Goal: Transaction & Acquisition: Obtain resource

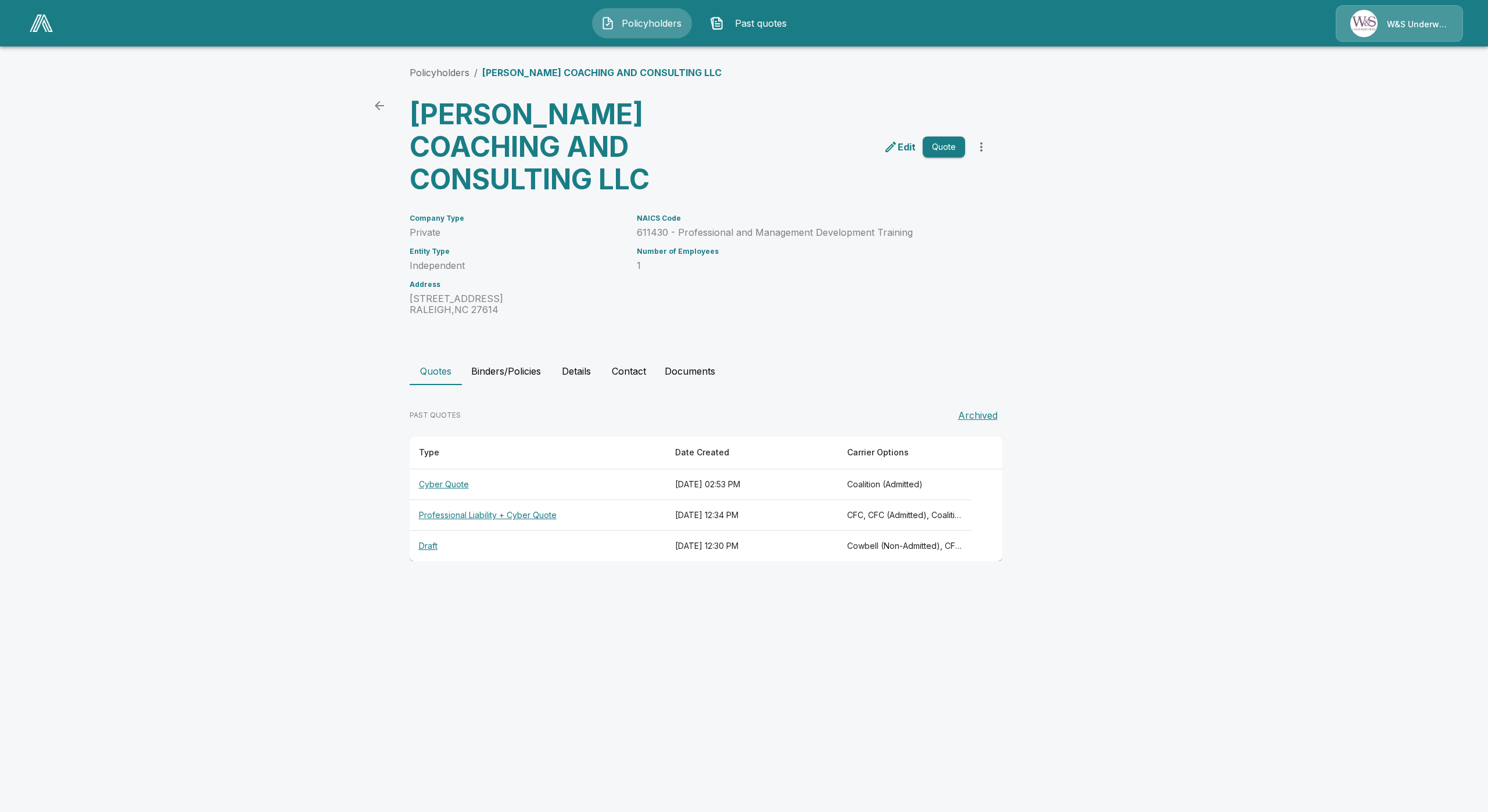
click at [493, 516] on th "Professional Liability + Cyber Quote" at bounding box center [538, 516] width 257 height 31
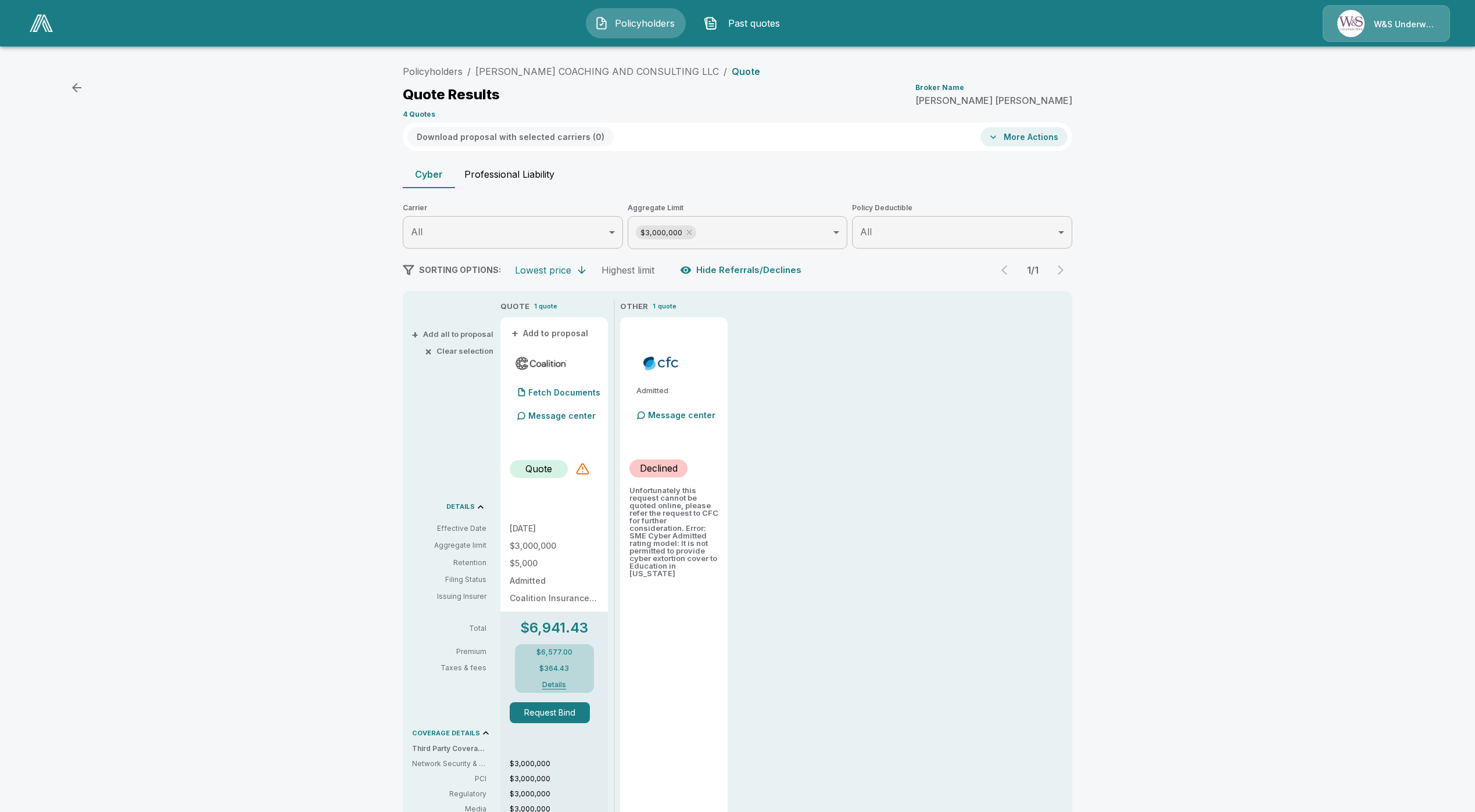
click at [505, 177] on button "Professional Liability" at bounding box center [509, 174] width 109 height 28
type input "*******"
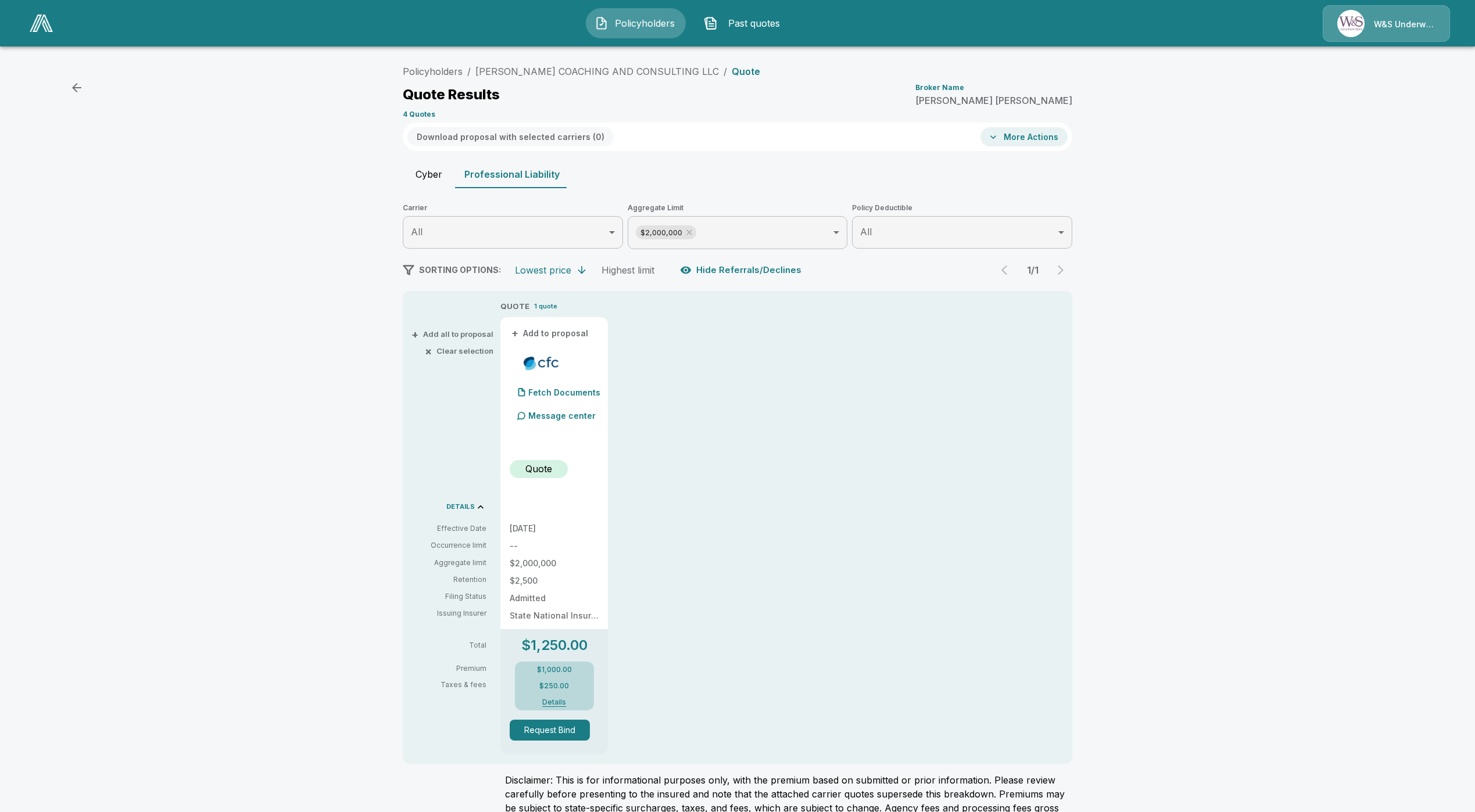
click at [39, 29] on img at bounding box center [41, 23] width 23 height 17
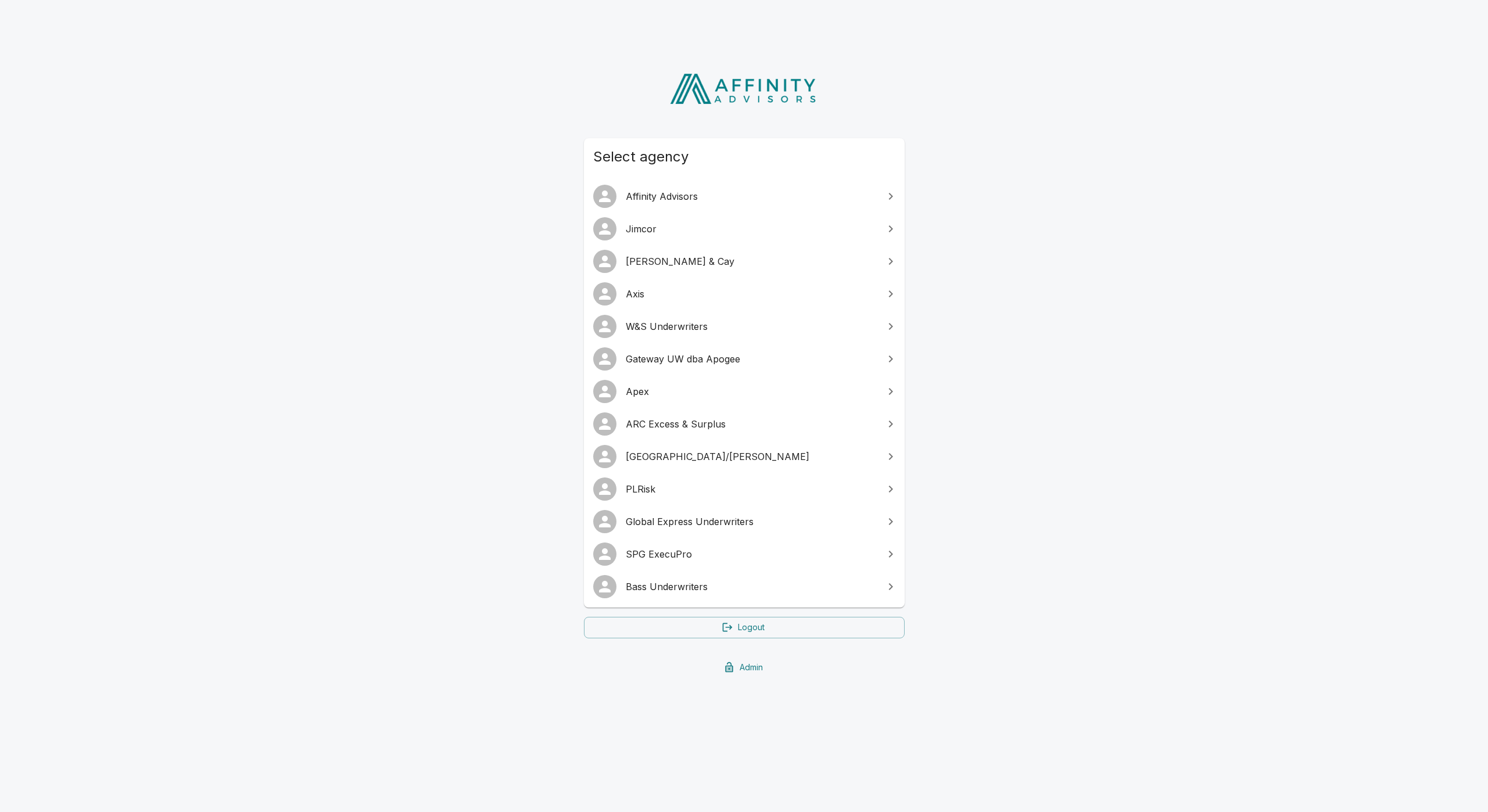
click at [692, 421] on span "ARC Excess & Surplus" at bounding box center [751, 424] width 251 height 14
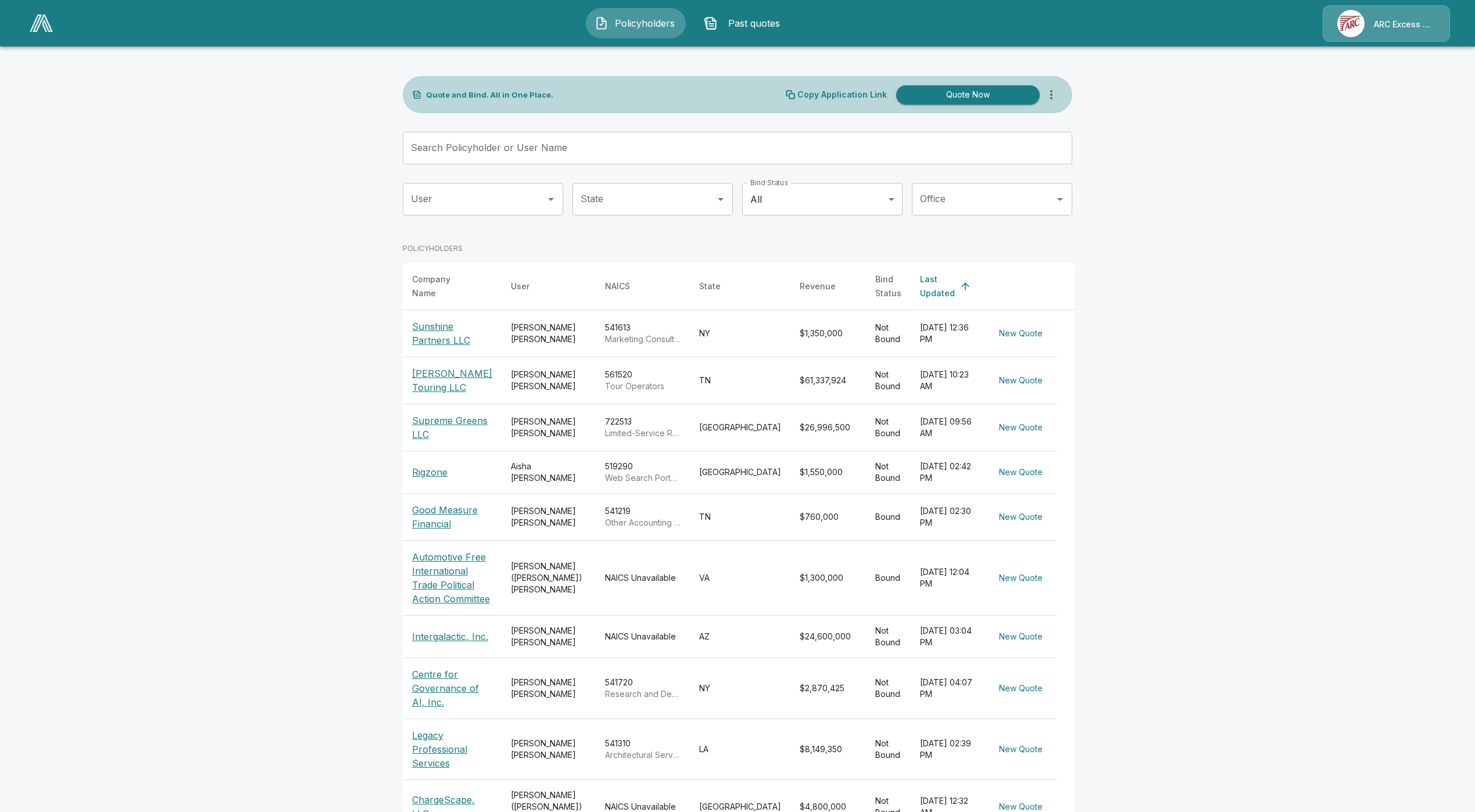
click at [434, 466] on p "Rigzone" at bounding box center [430, 472] width 36 height 14
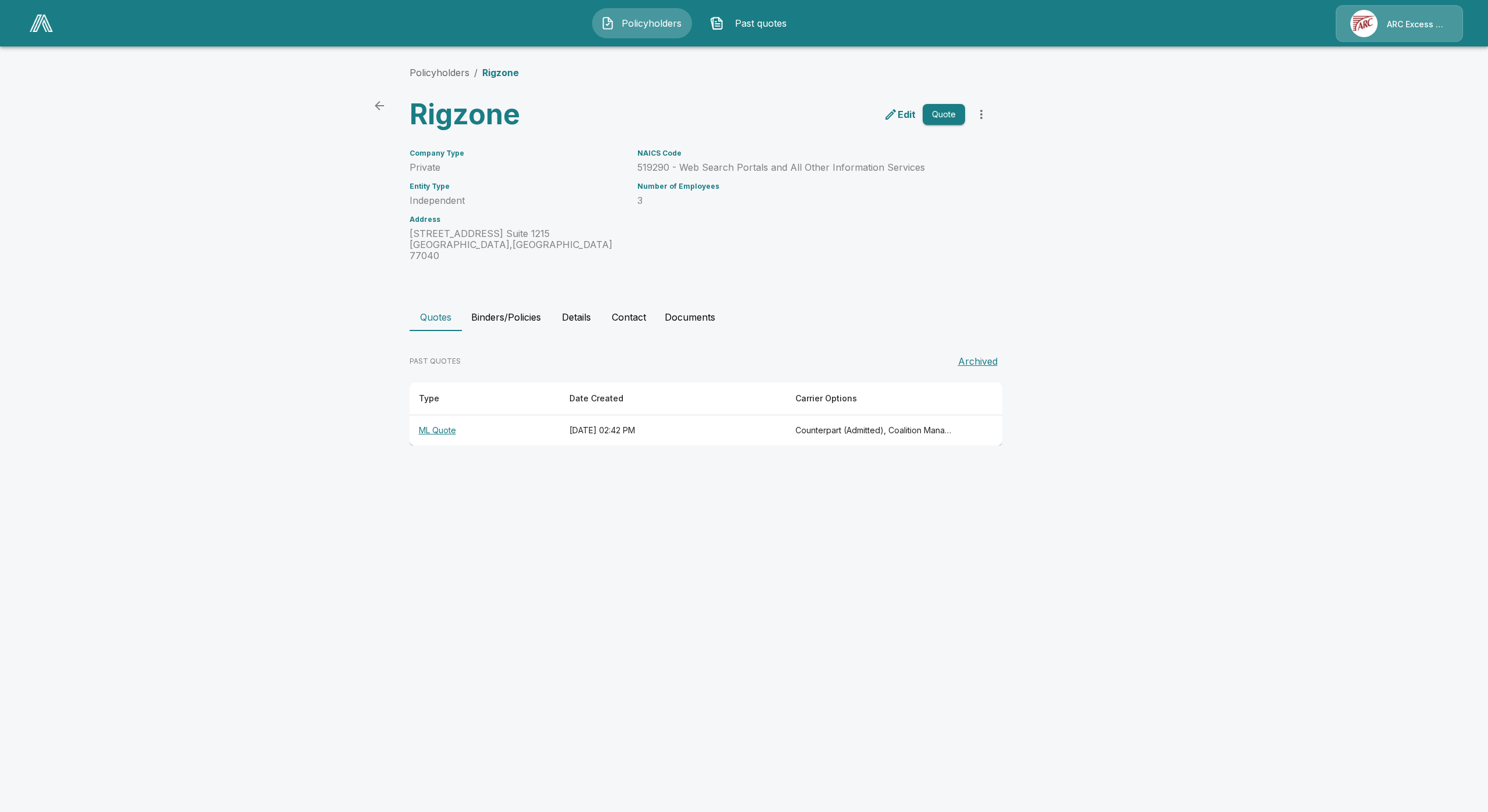
click at [444, 417] on th "ML Quote" at bounding box center [485, 431] width 151 height 31
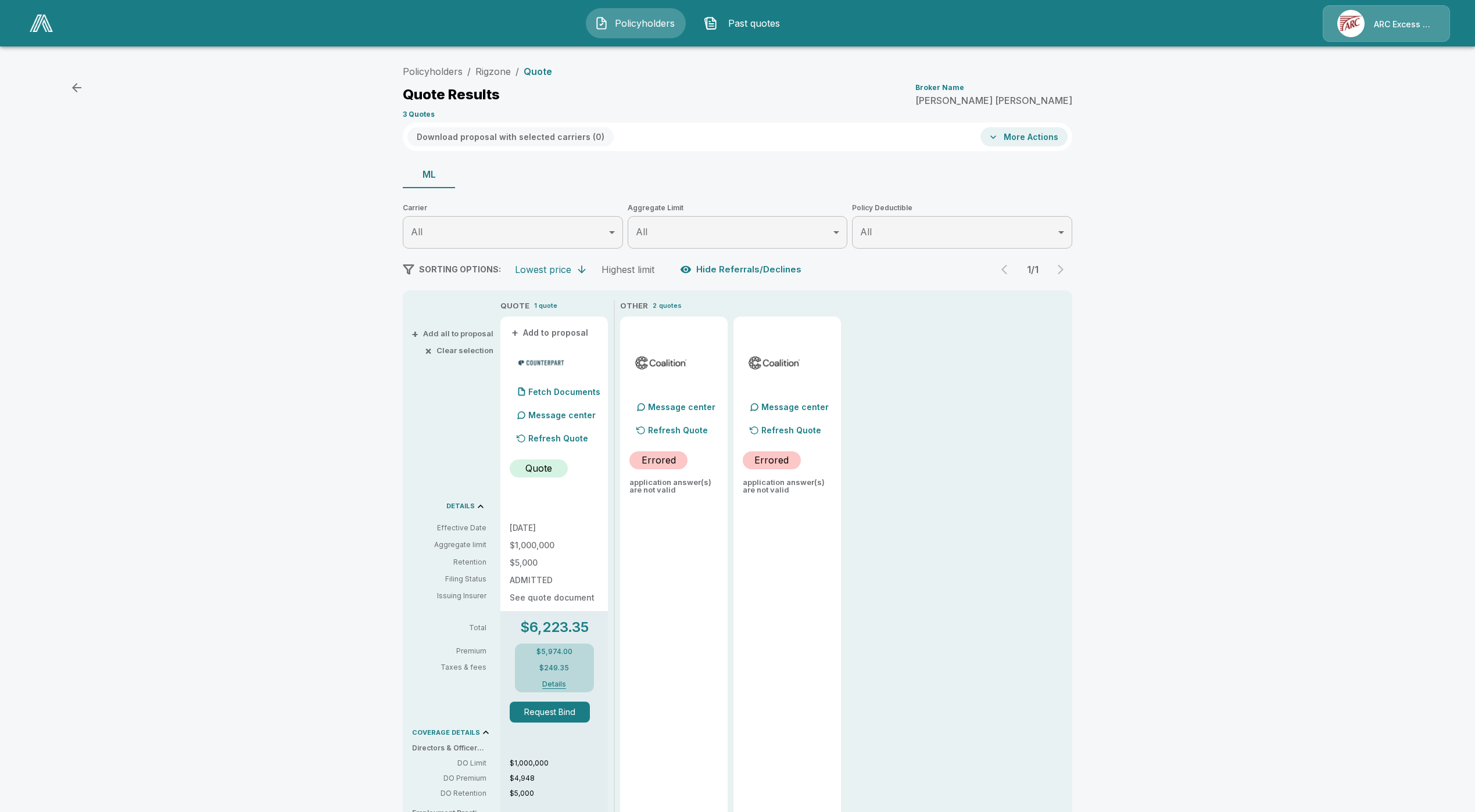
click at [320, 461] on div "Policyholders / Rigzone / Quote Quote Results Broker Name Tyler Edwards 3 Quote…" at bounding box center [738, 509] width 1475 height 907
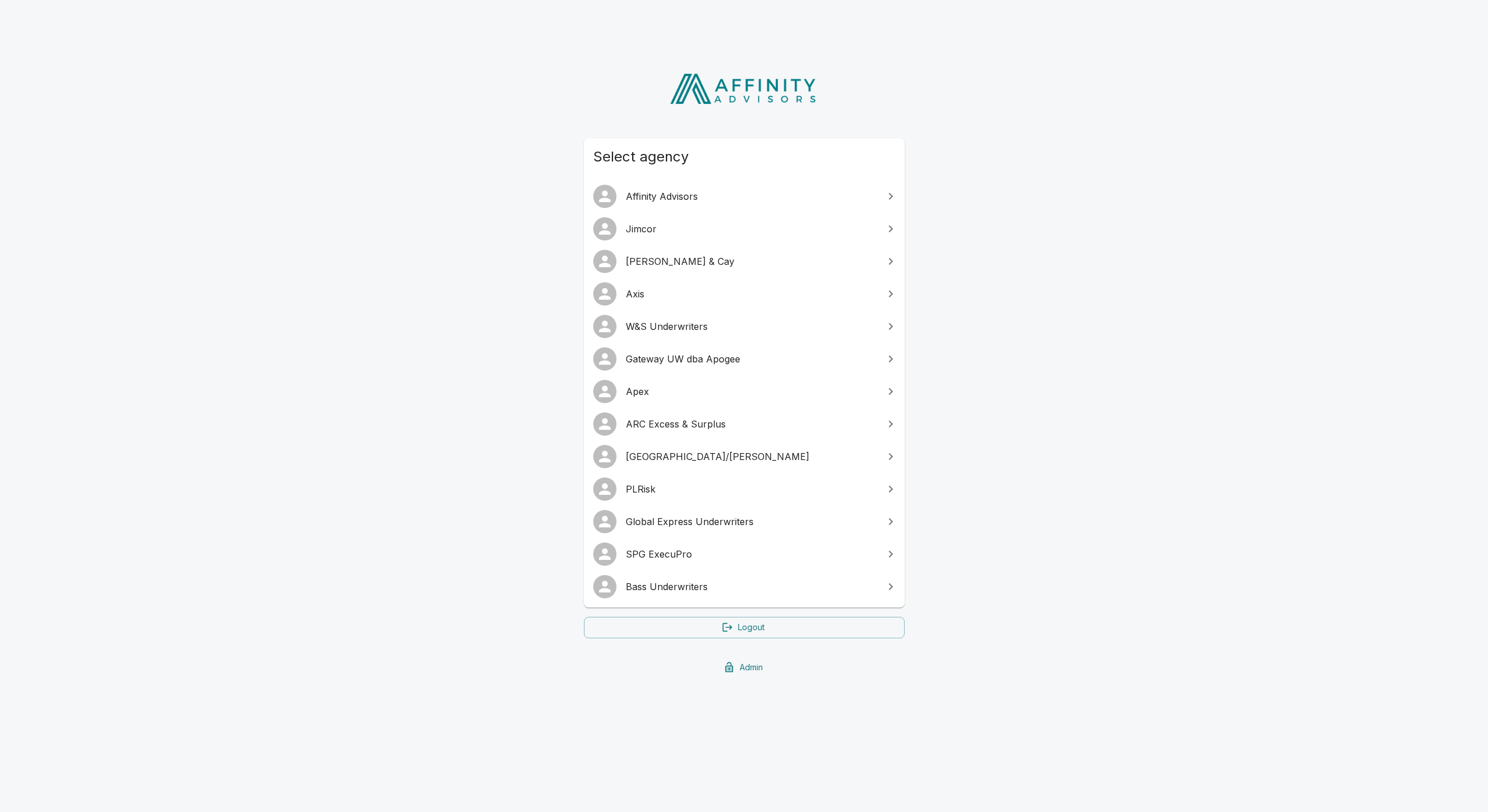
click at [760, 659] on link "Admin" at bounding box center [744, 668] width 320 height 21
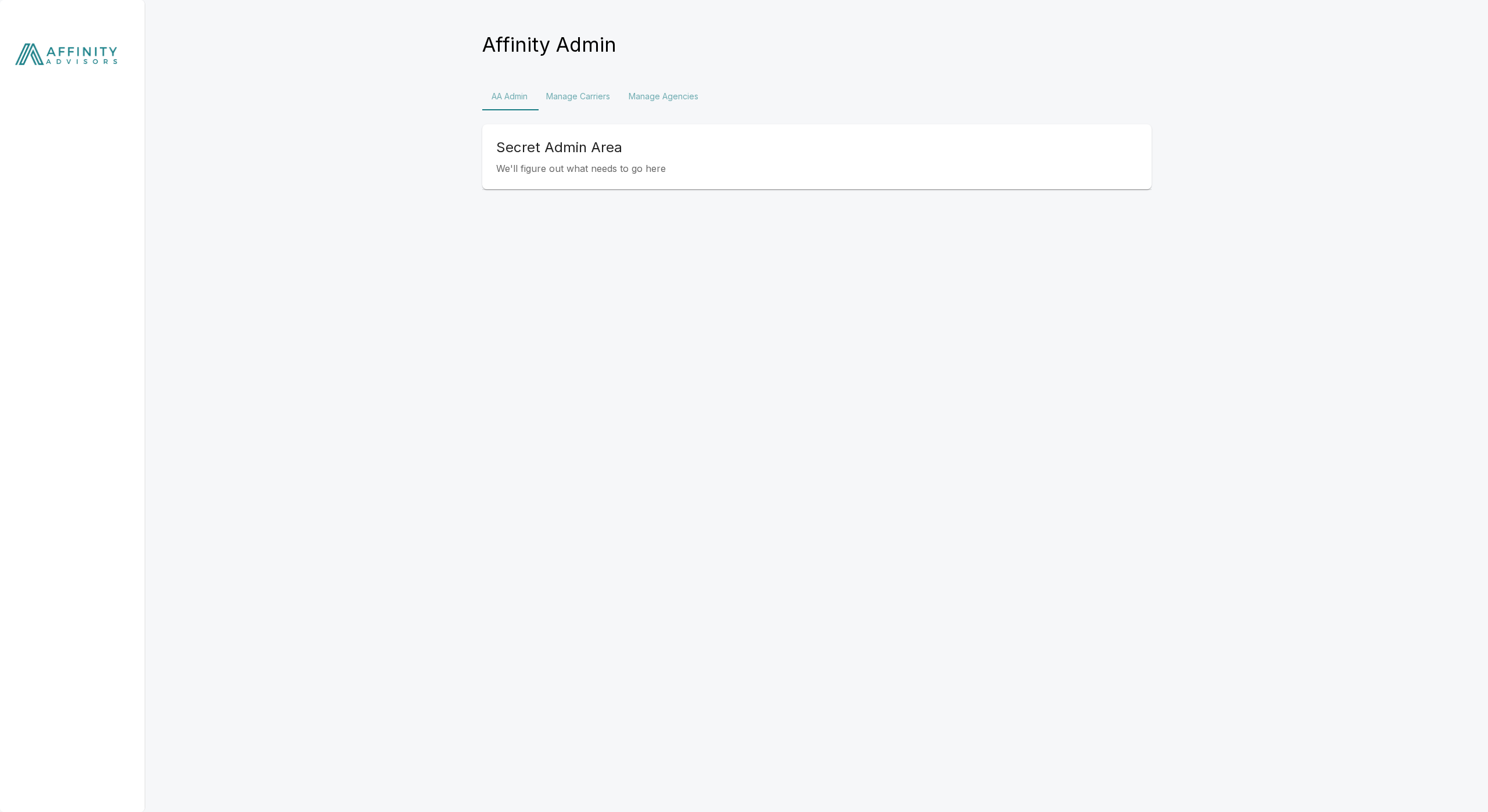
click at [673, 105] on button "Manage Agencies" at bounding box center [664, 96] width 88 height 28
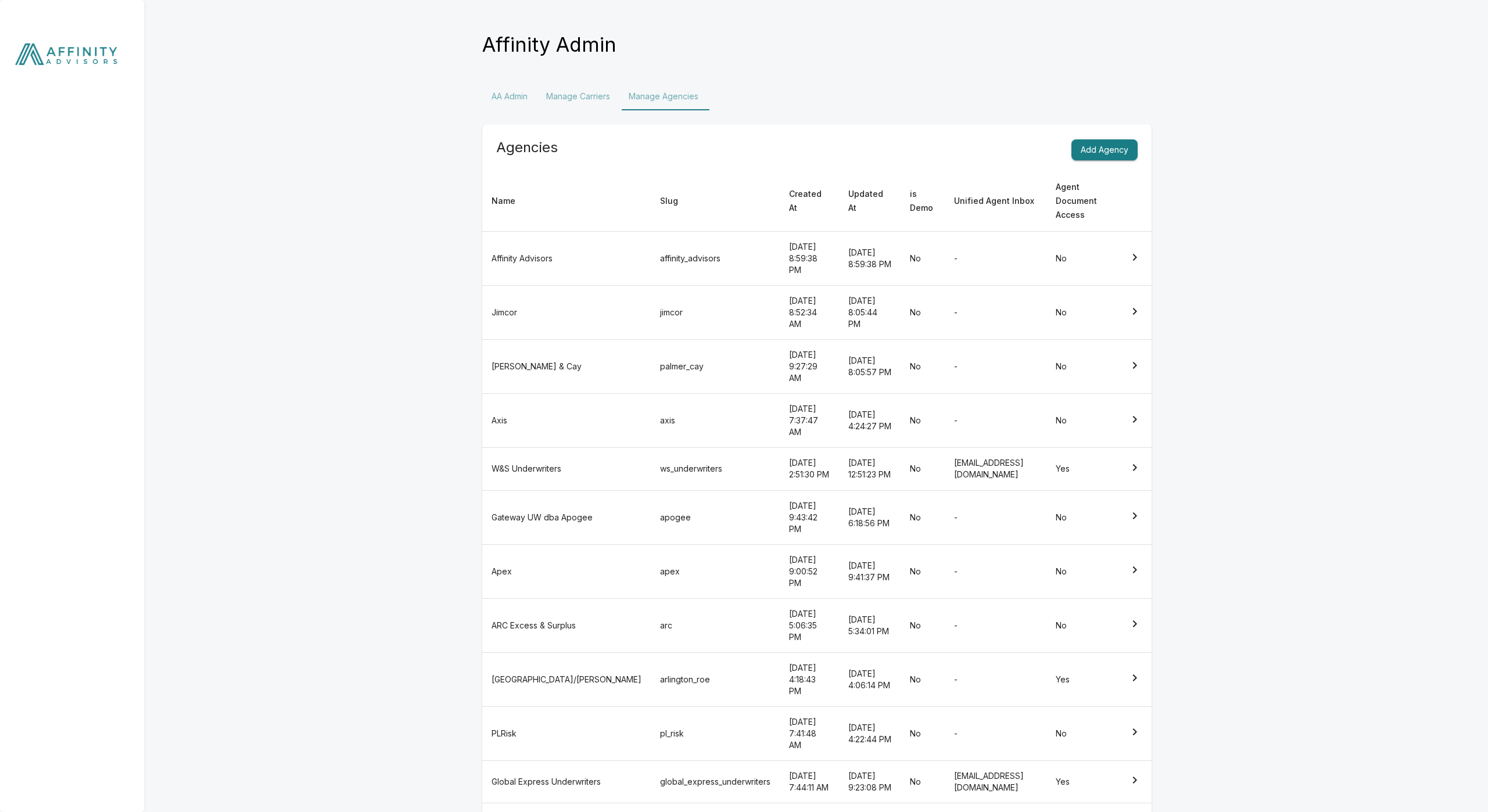
click at [566, 598] on td "ARC Excess & Surplus" at bounding box center [566, 625] width 168 height 54
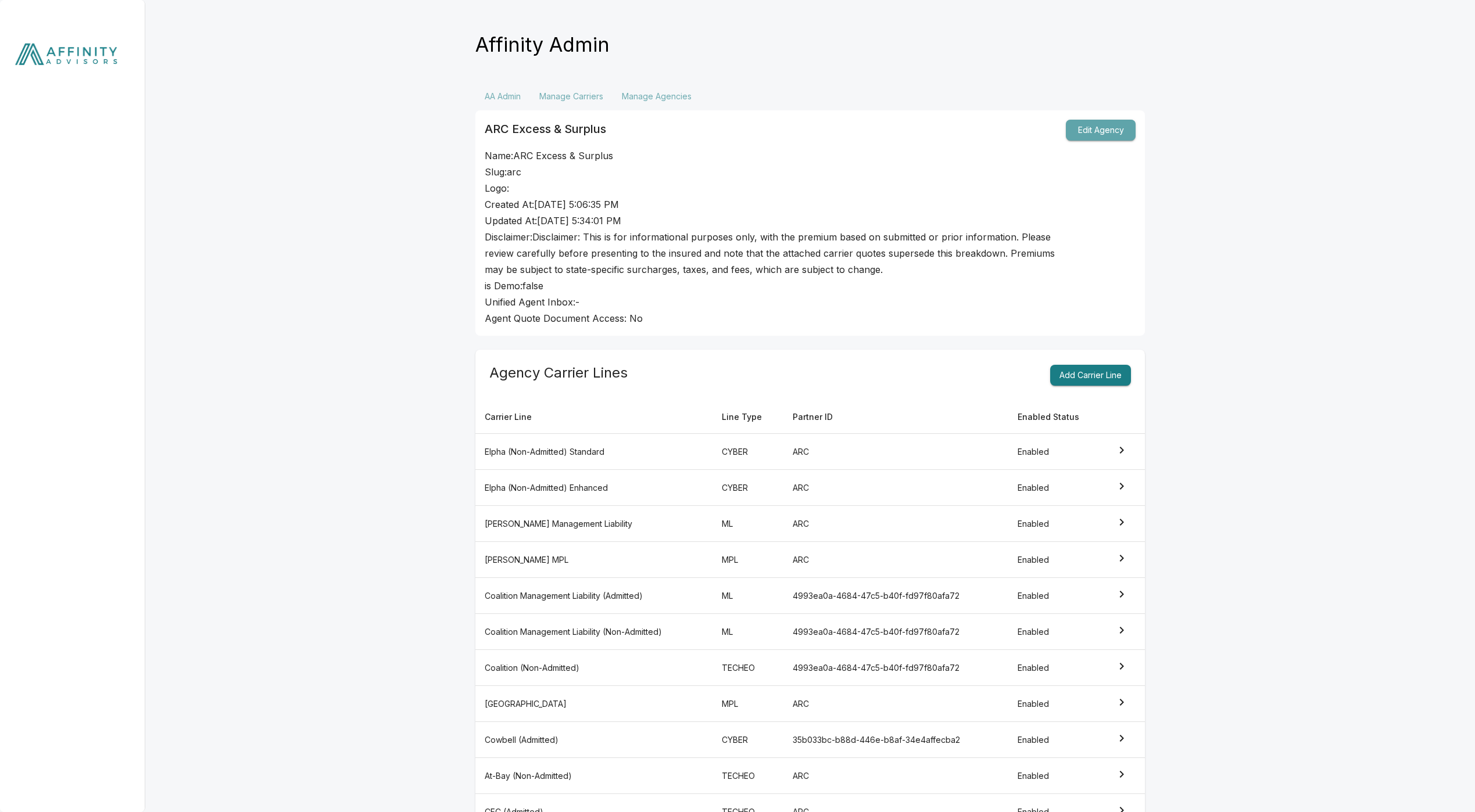
click at [1090, 123] on button "Edit Agency" at bounding box center [1100, 130] width 70 height 21
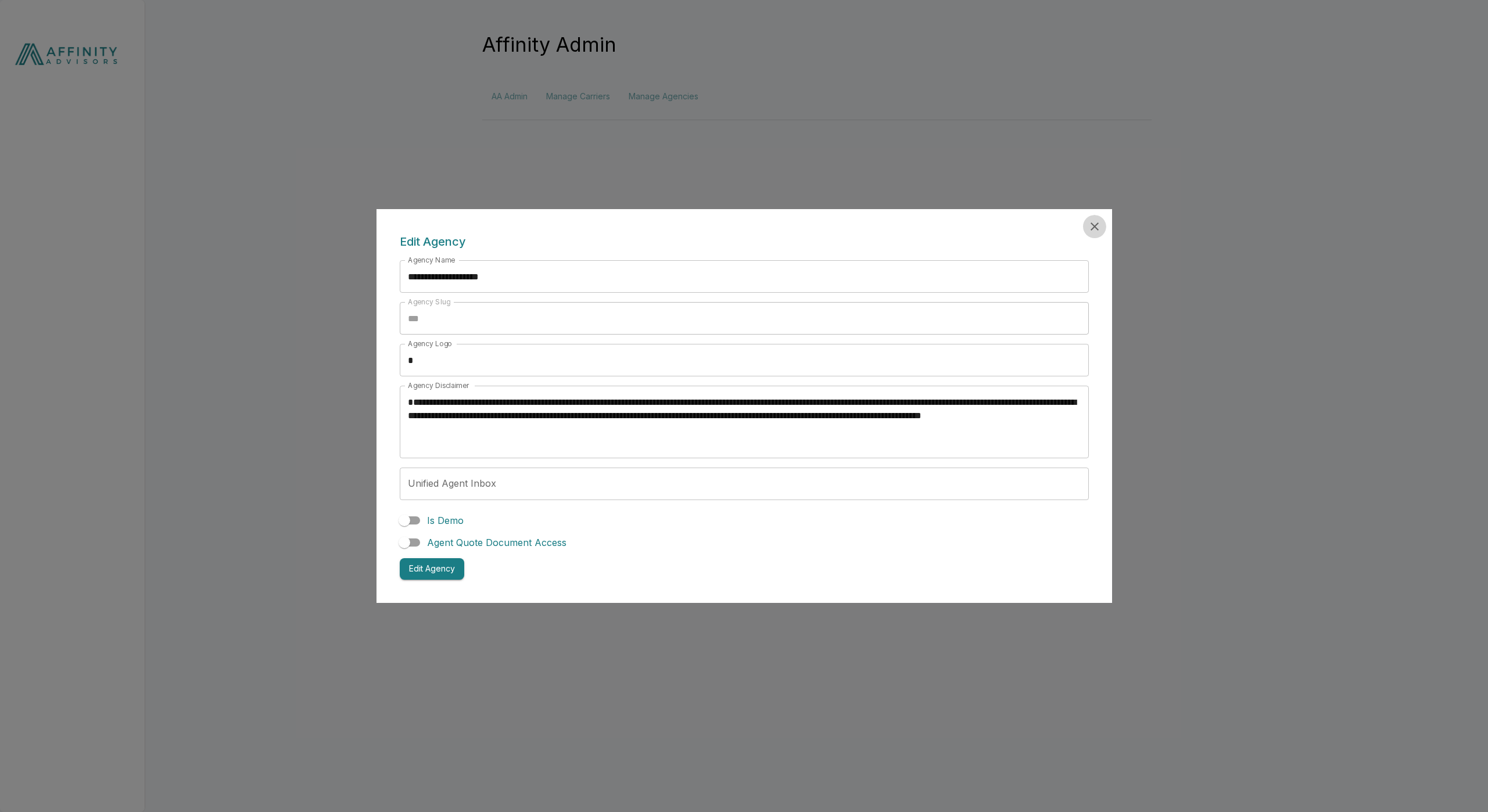
click at [1097, 223] on icon "button" at bounding box center [1095, 227] width 8 height 8
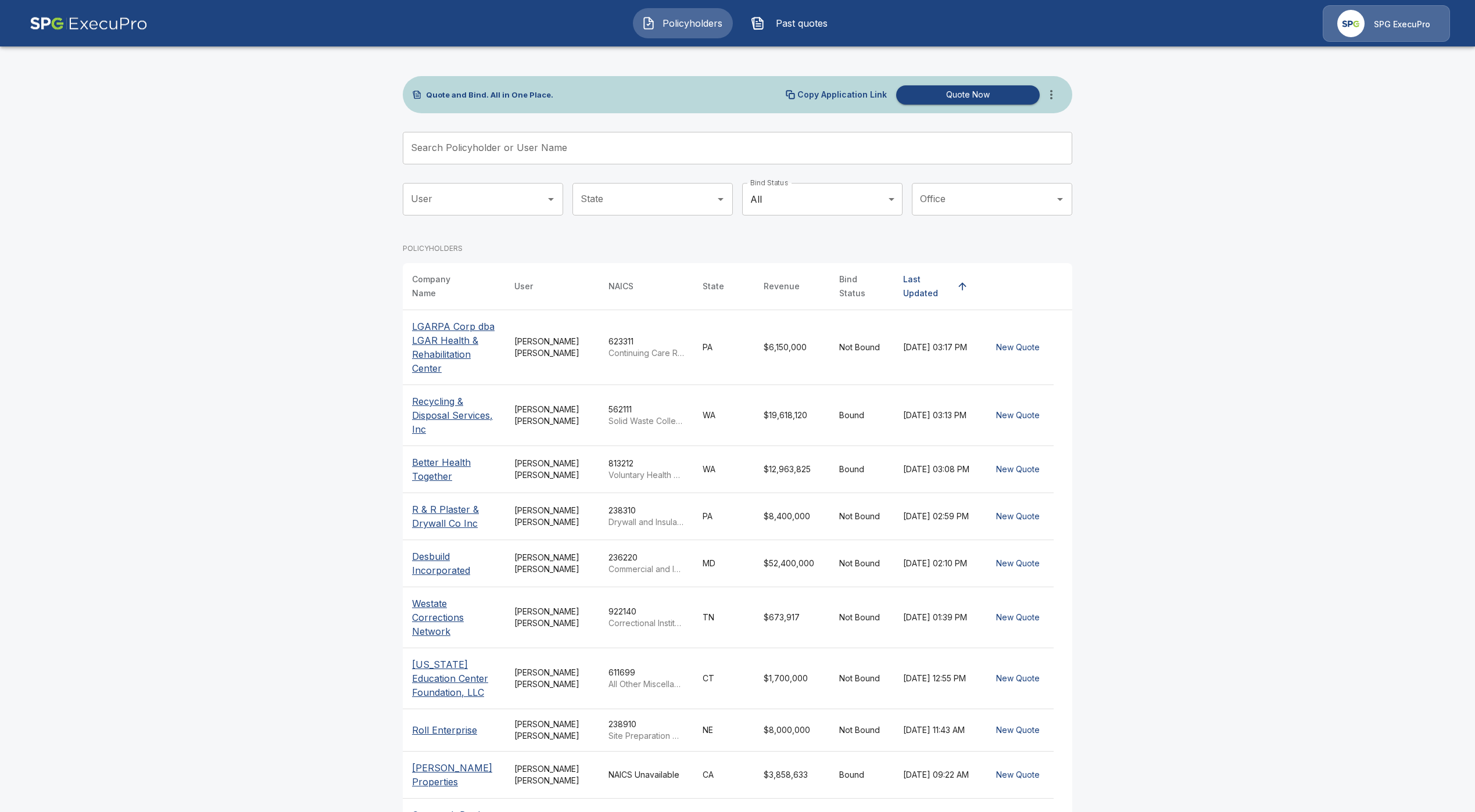
click at [1374, 21] on p "SPG ExecuPro" at bounding box center [1402, 24] width 56 height 12
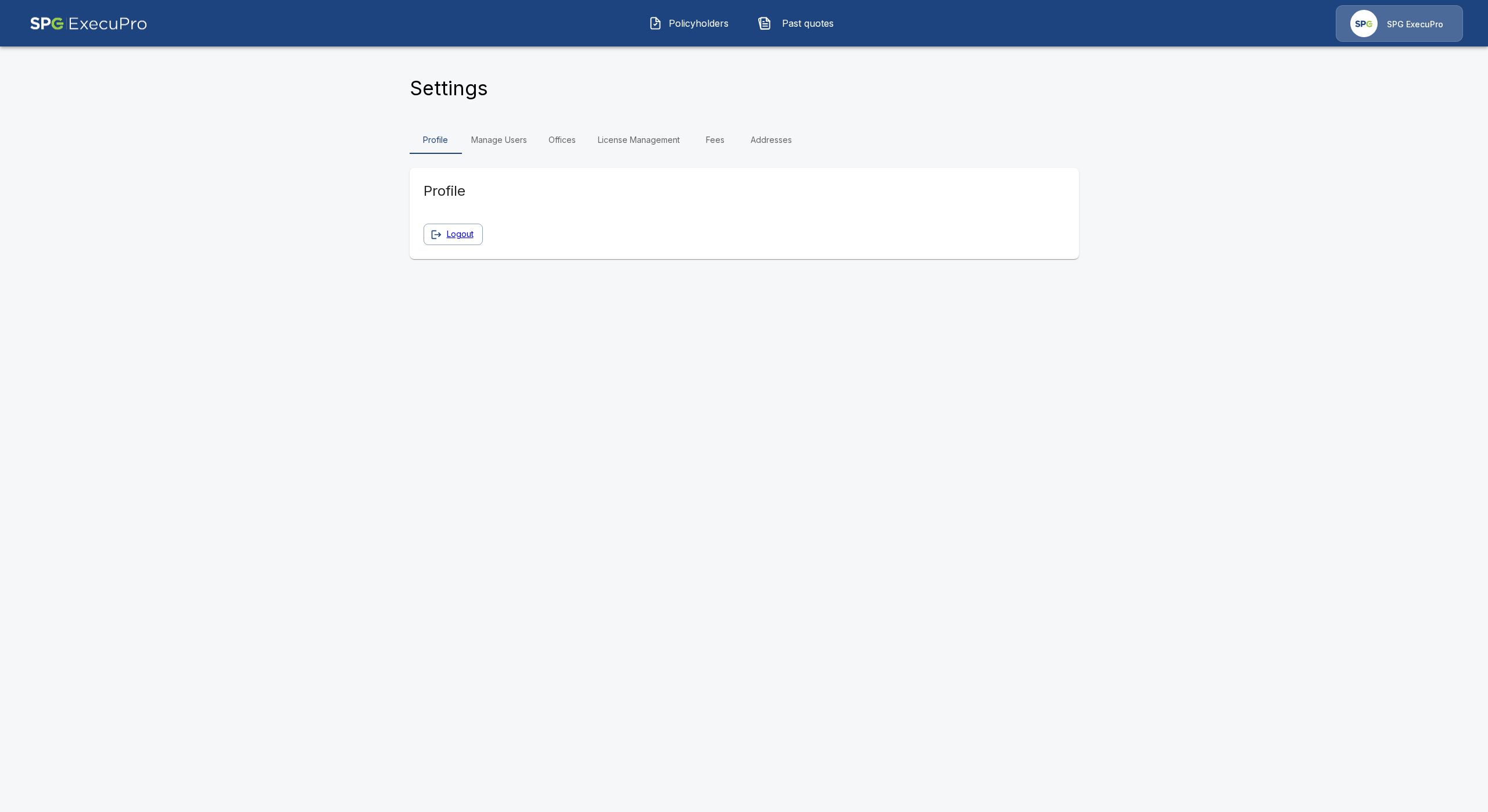
click at [1363, 273] on html "Policyholders Past quotes SPG ExecuPro Settings Profile Manage Users Offices Li…" at bounding box center [744, 136] width 1488 height 273
click at [490, 141] on link "Manage Users" at bounding box center [499, 140] width 75 height 28
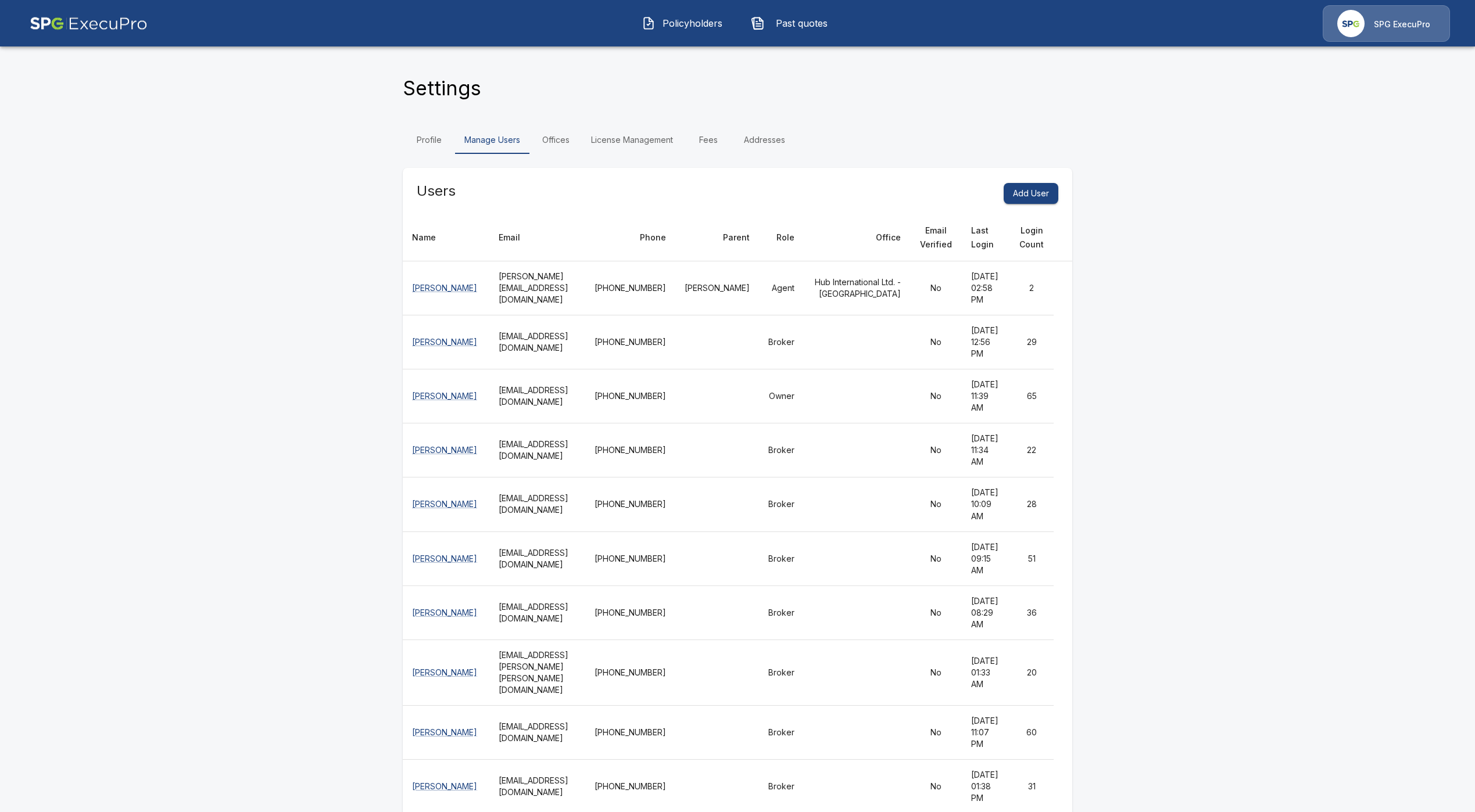
click at [676, 25] on span "Policyholders" at bounding box center [692, 23] width 64 height 14
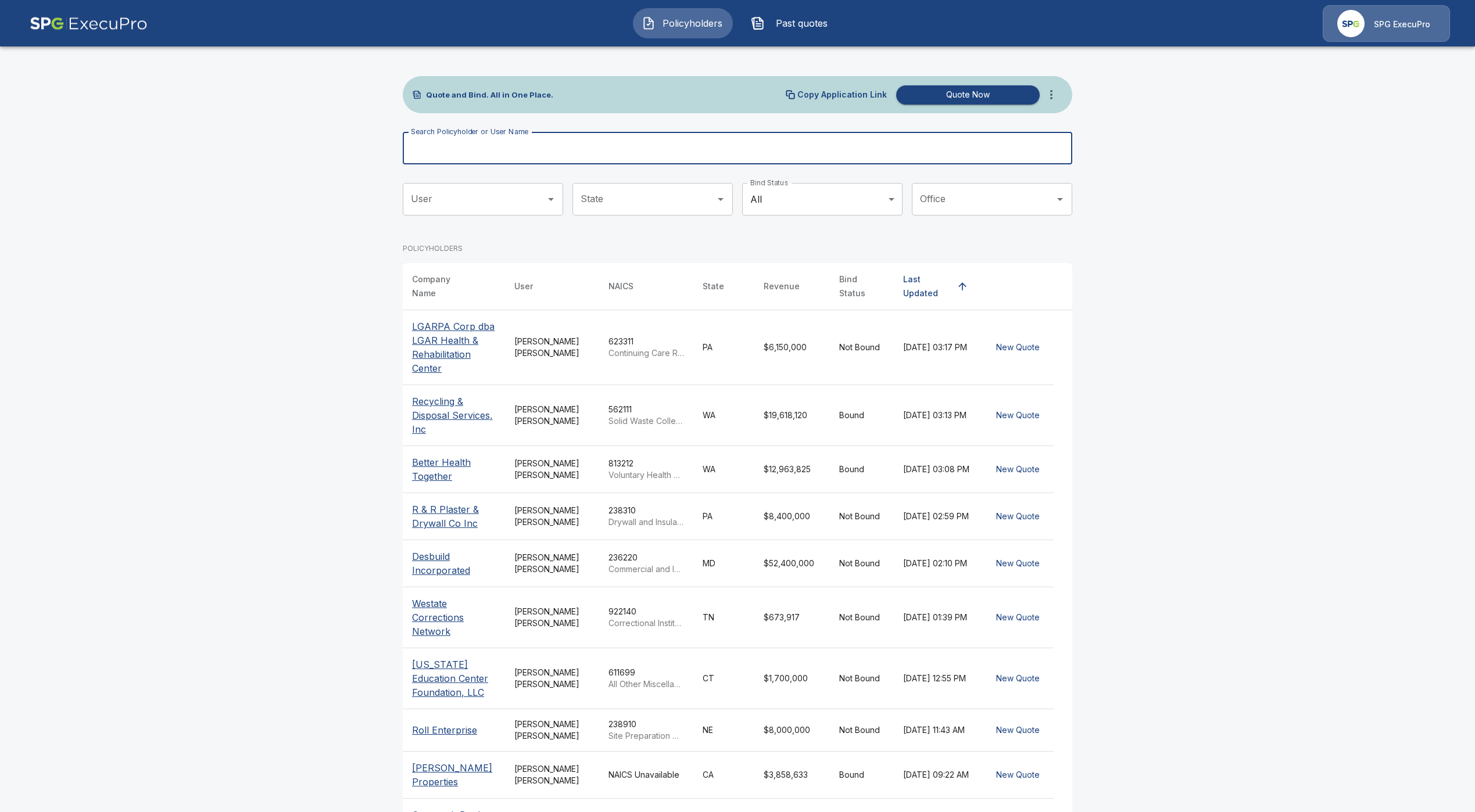
click at [690, 132] on input "Search Policyholder or User Name" at bounding box center [731, 149] width 657 height 33
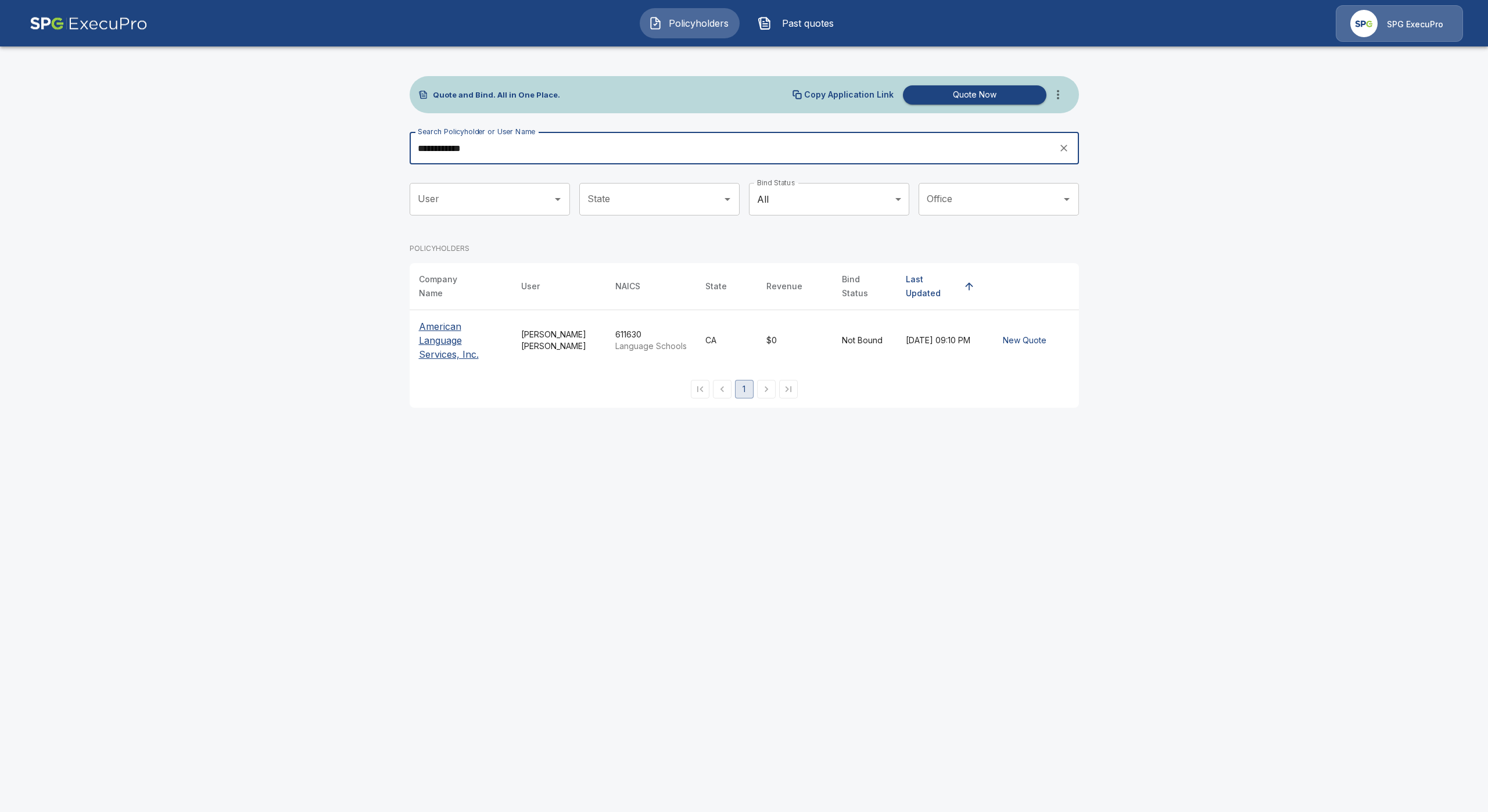
type input "**********"
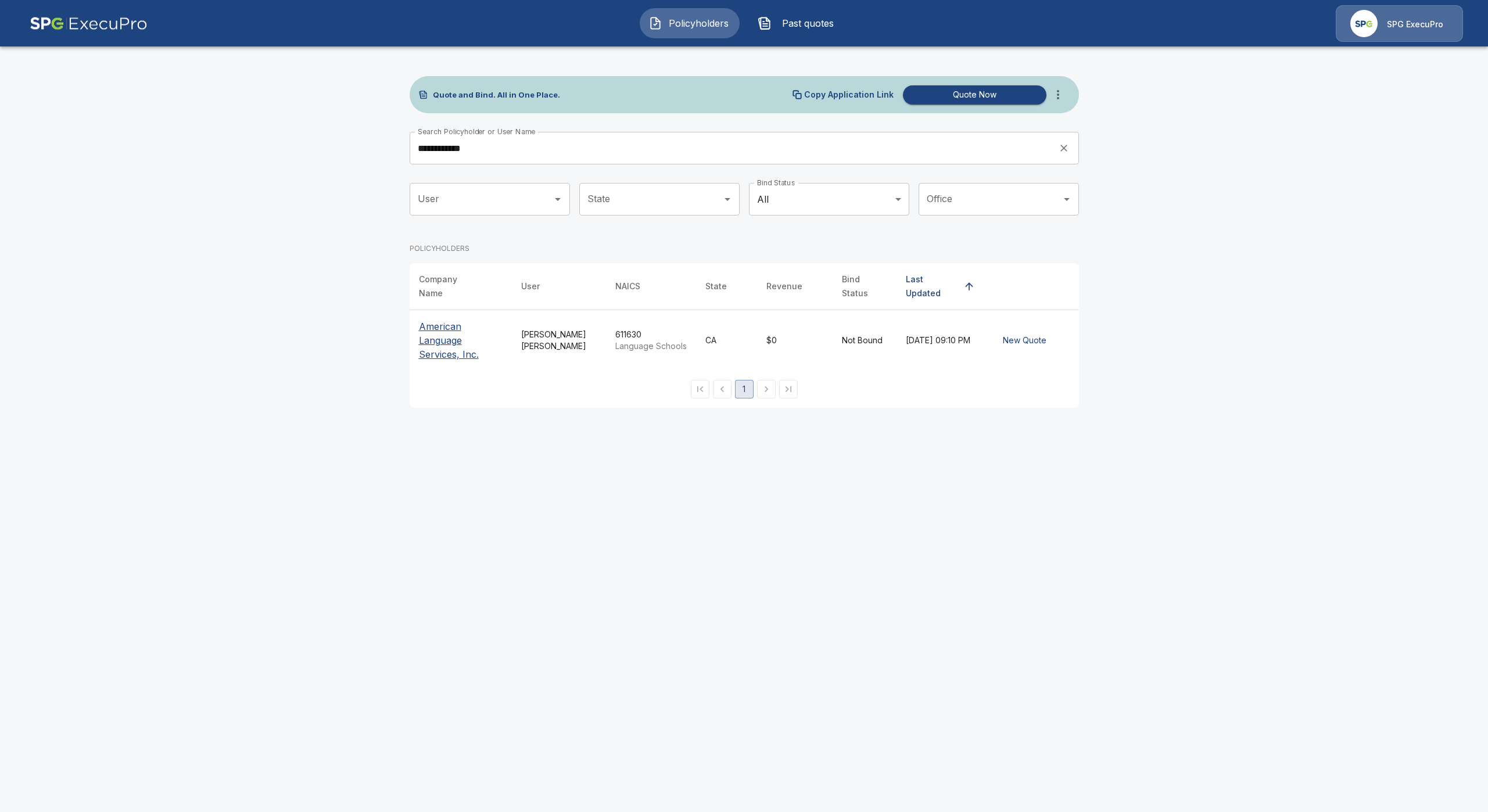
click at [443, 338] on p "American Language Services, Inc." at bounding box center [461, 340] width 84 height 42
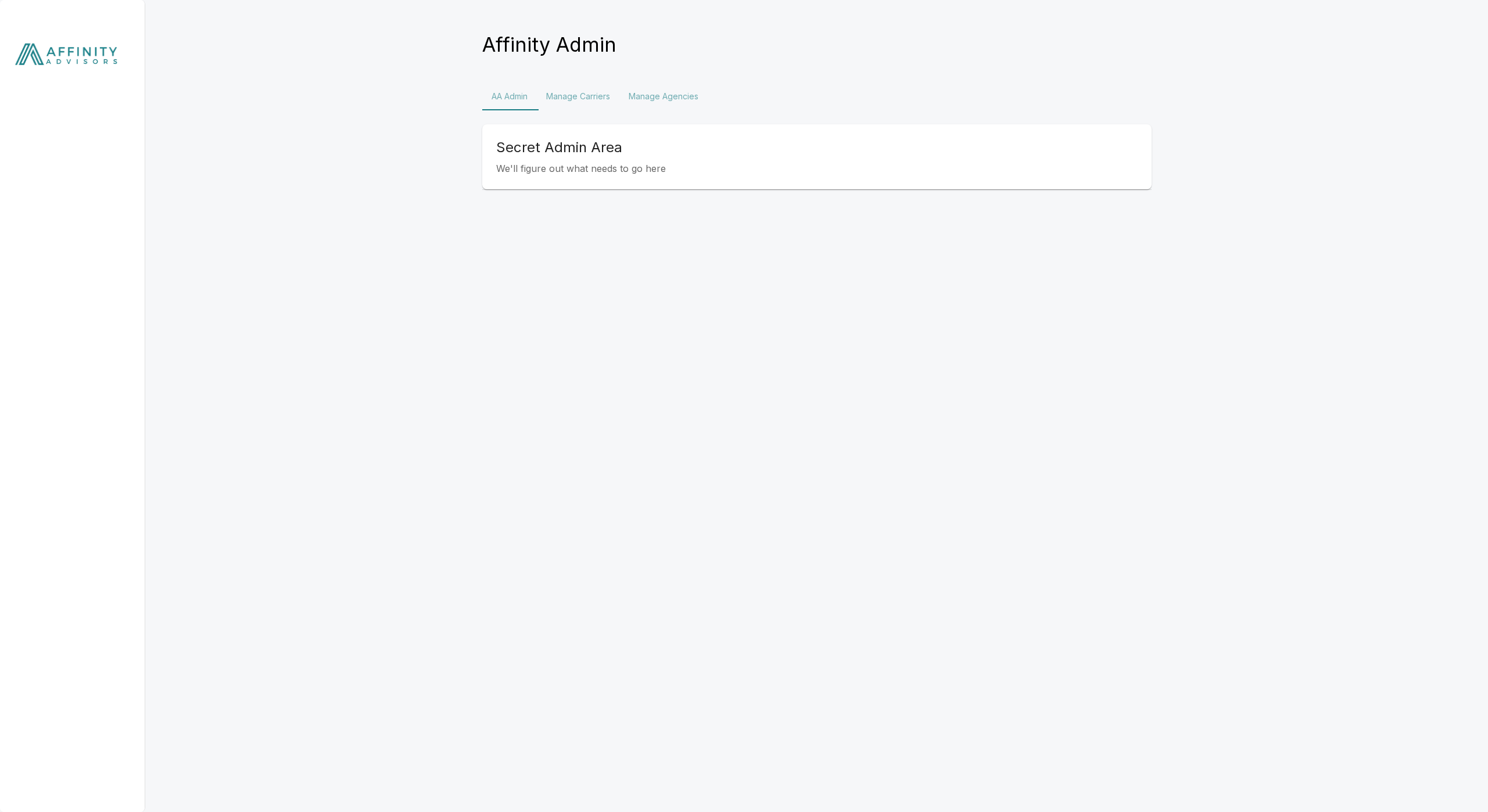
click at [90, 55] on img at bounding box center [73, 57] width 145 height 114
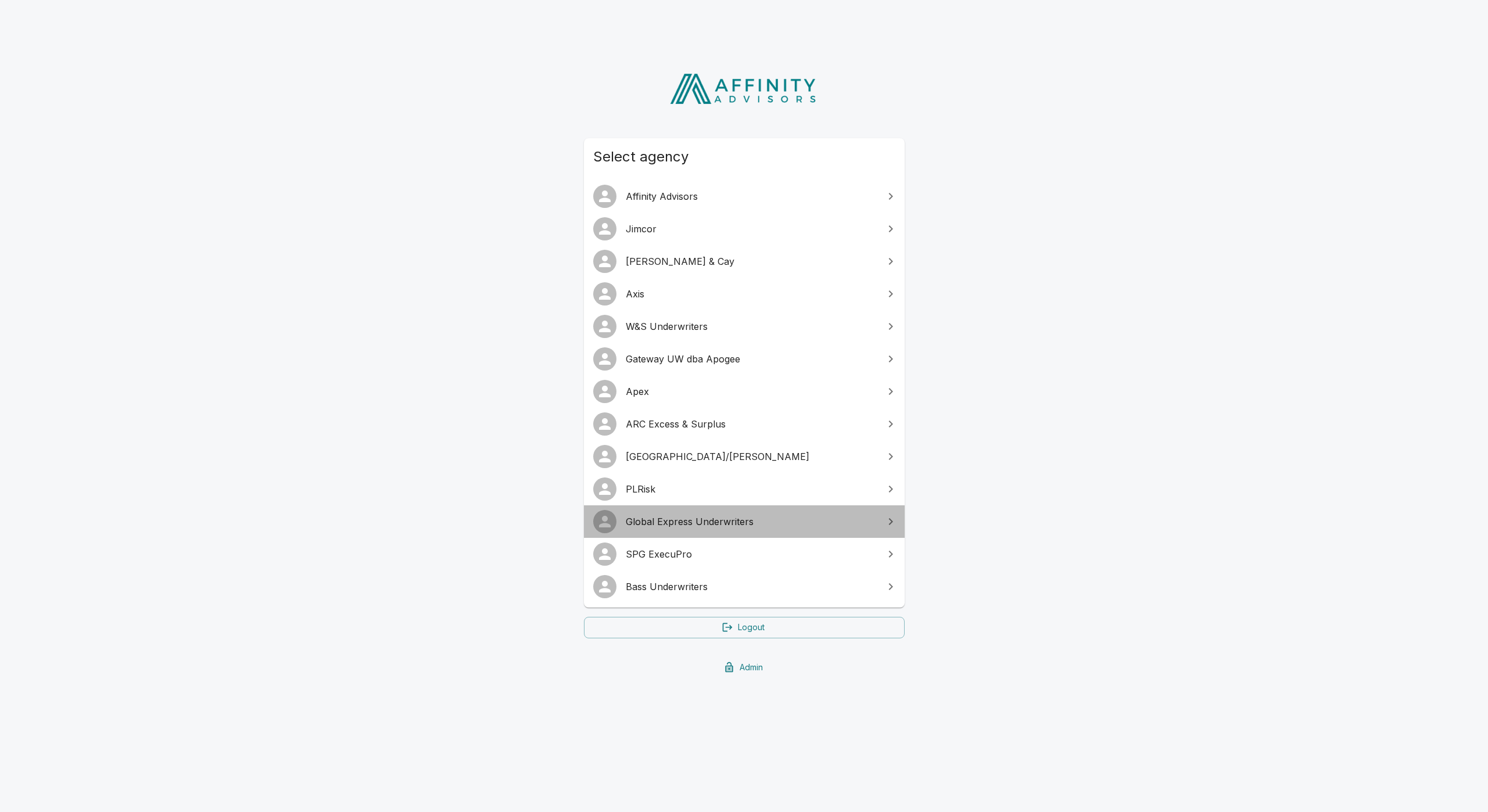
click at [685, 524] on span "Global Express Underwriters" at bounding box center [751, 522] width 251 height 14
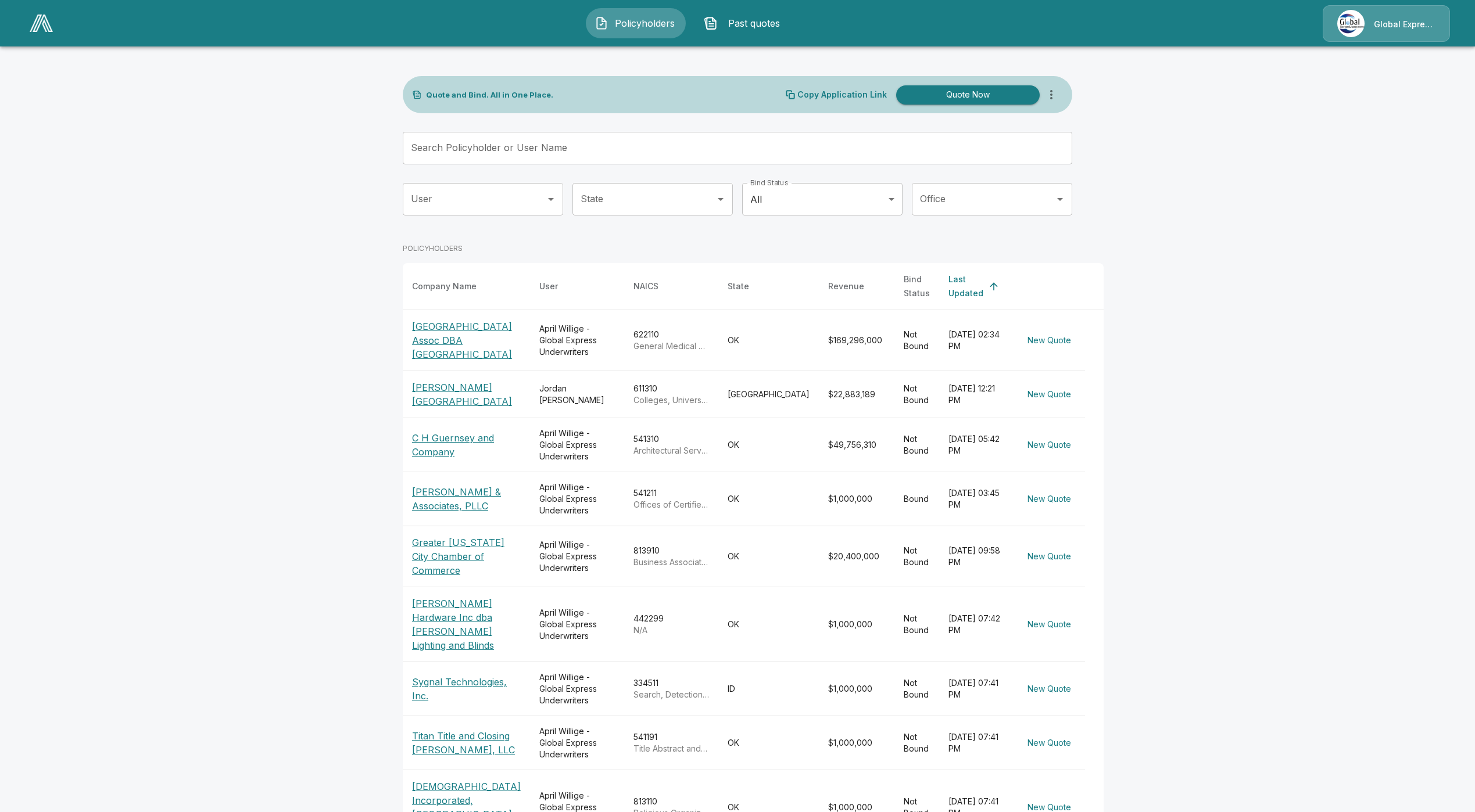
click at [1344, 29] on img at bounding box center [1350, 23] width 27 height 27
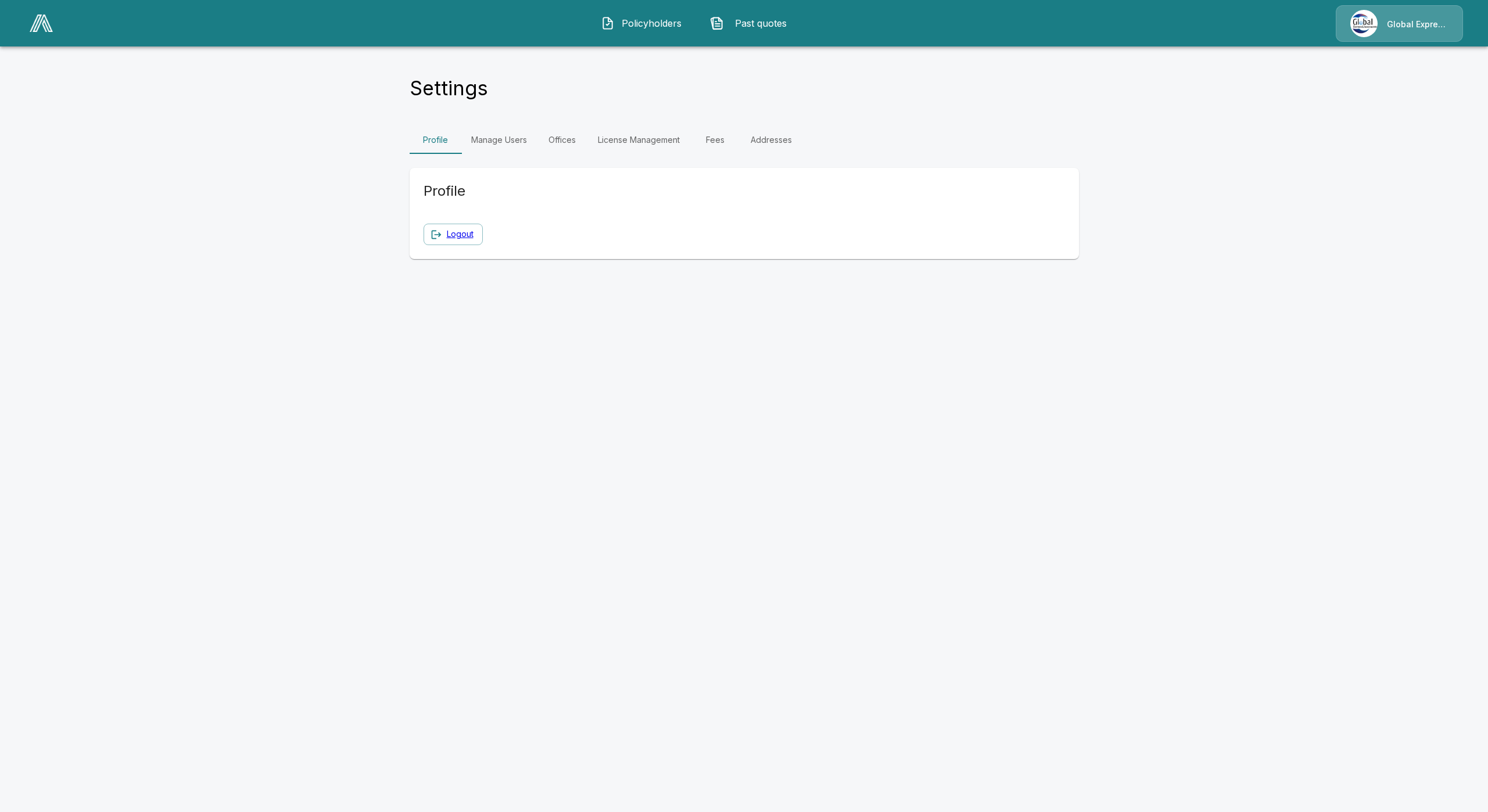
click at [505, 136] on link "Manage Users" at bounding box center [499, 140] width 75 height 28
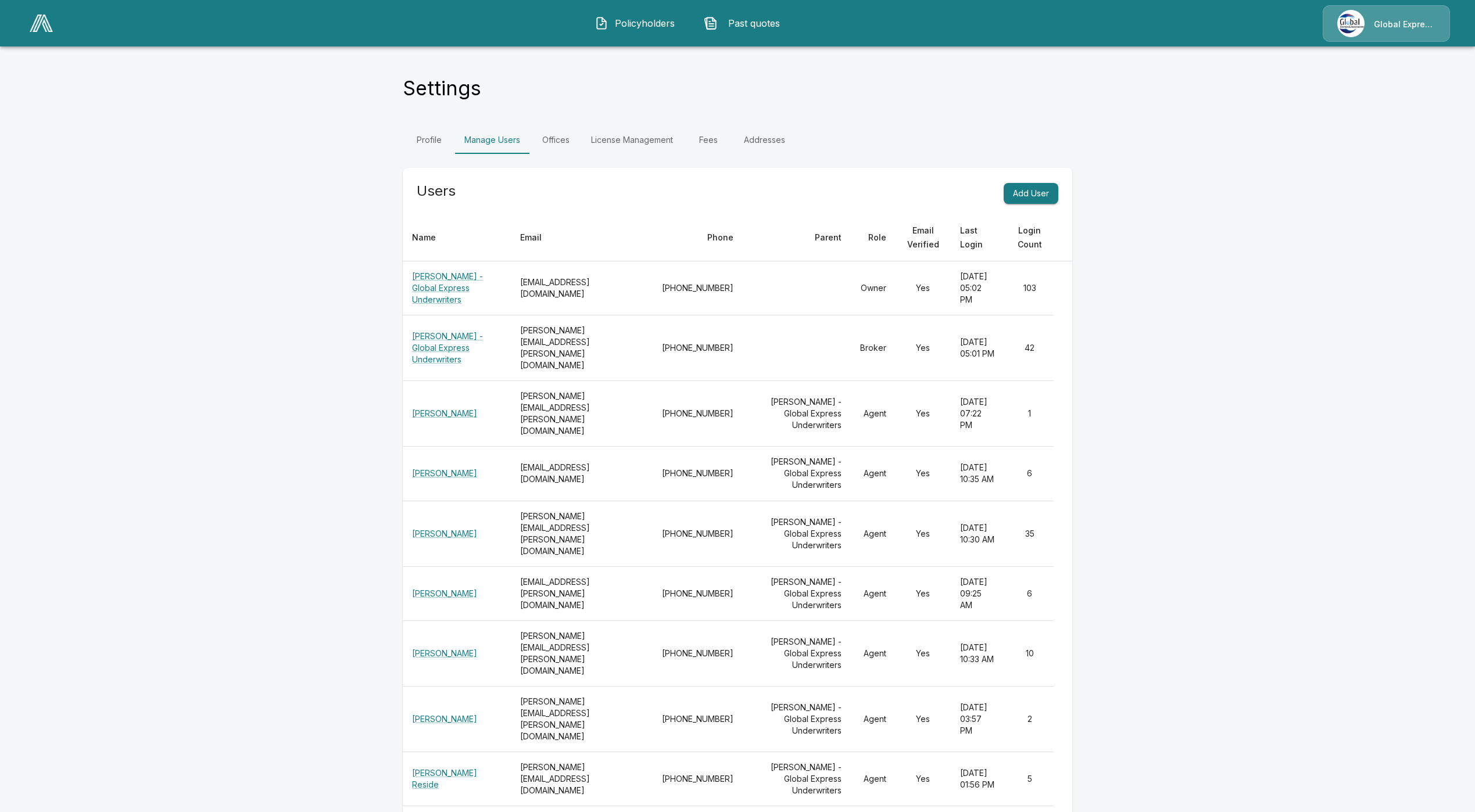
click at [666, 141] on link "License Management" at bounding box center [631, 140] width 101 height 28
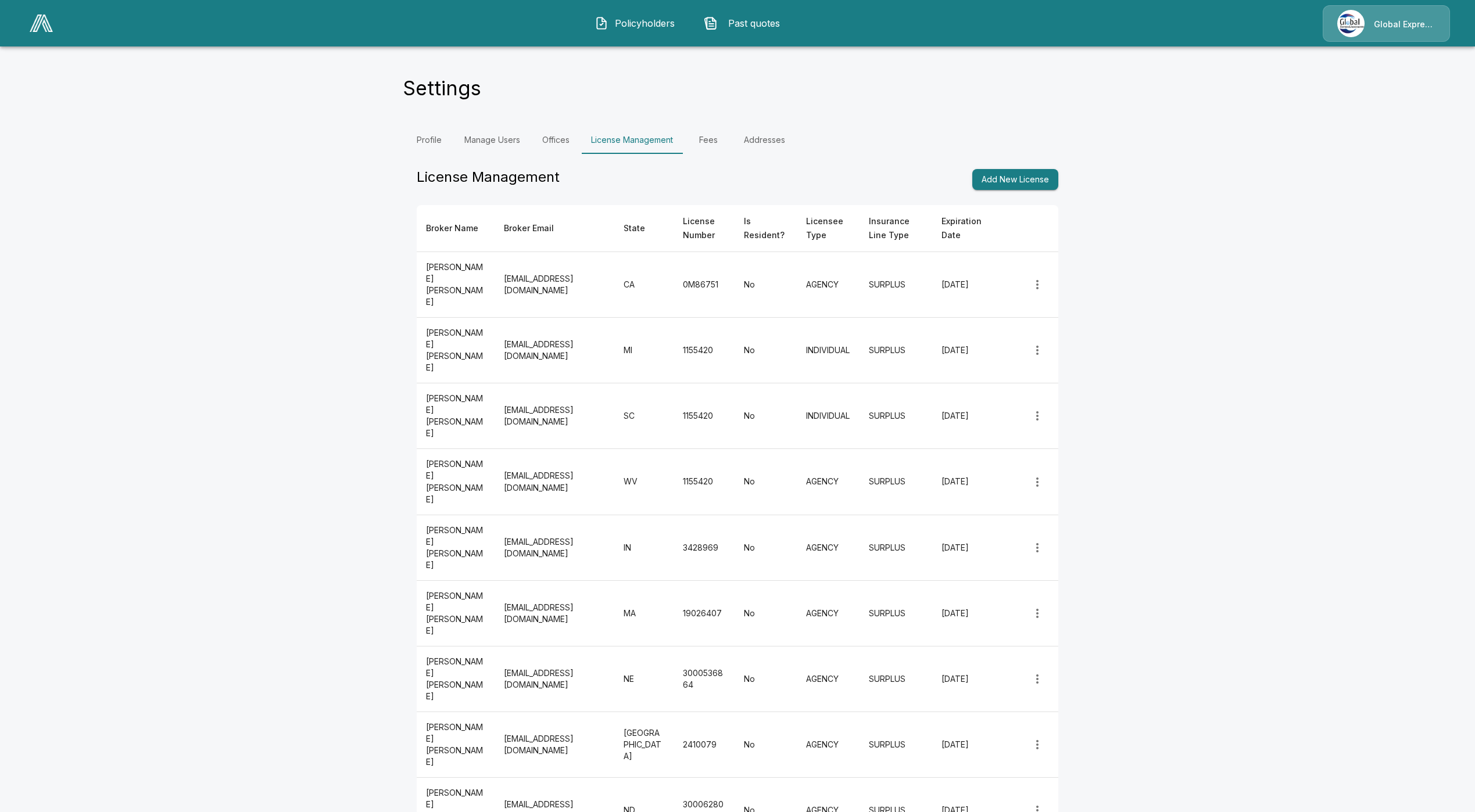
click at [638, 220] on th "State" at bounding box center [644, 229] width 60 height 47
click at [640, 228] on th "State" at bounding box center [644, 229] width 60 height 47
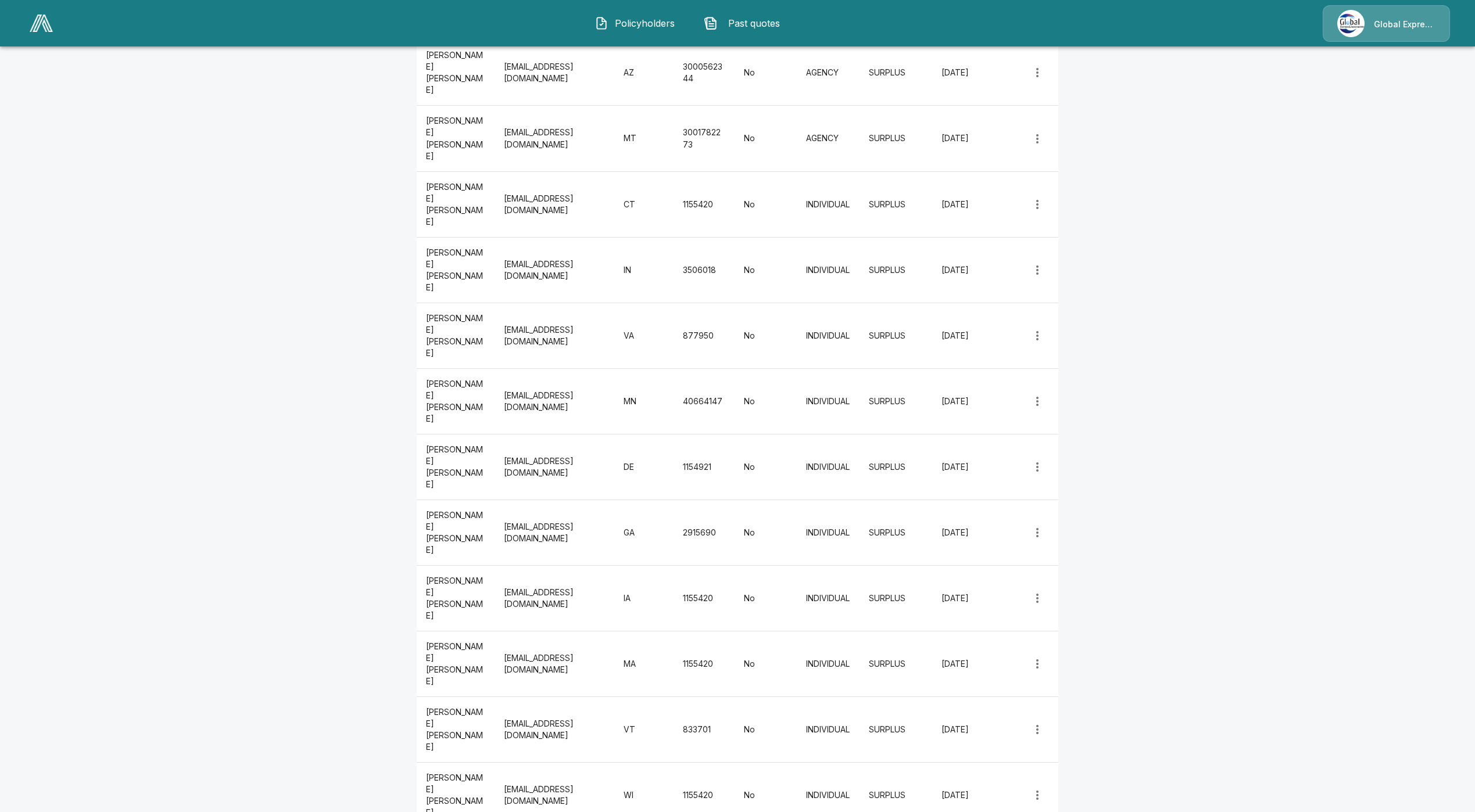
scroll to position [461, 0]
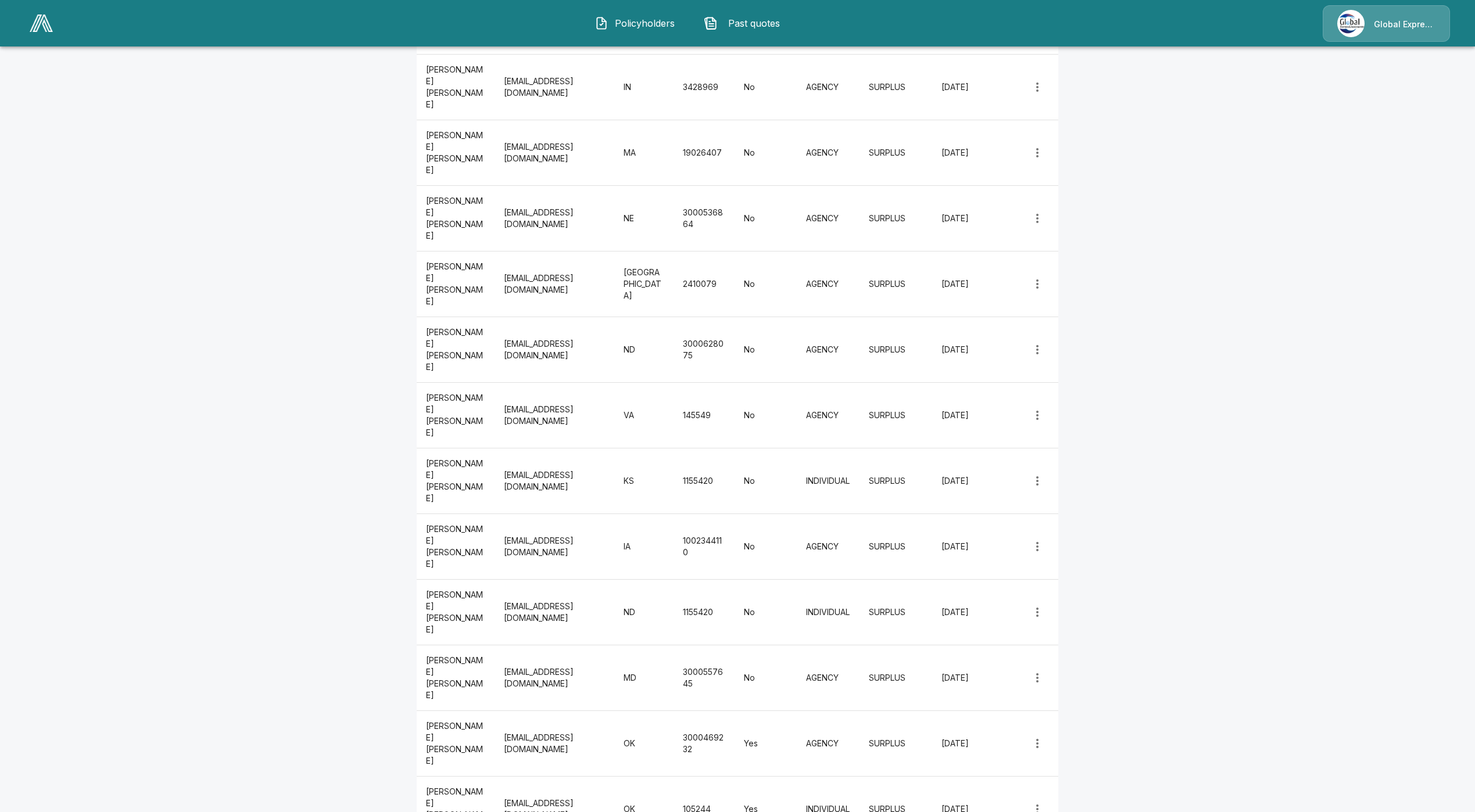
click at [1039, 802] on icon "more" at bounding box center [1037, 809] width 14 height 14
click at [1042, 802] on icon "more" at bounding box center [1037, 809] width 14 height 14
click at [1038, 474] on li "Edit" at bounding box center [1043, 471] width 34 height 21
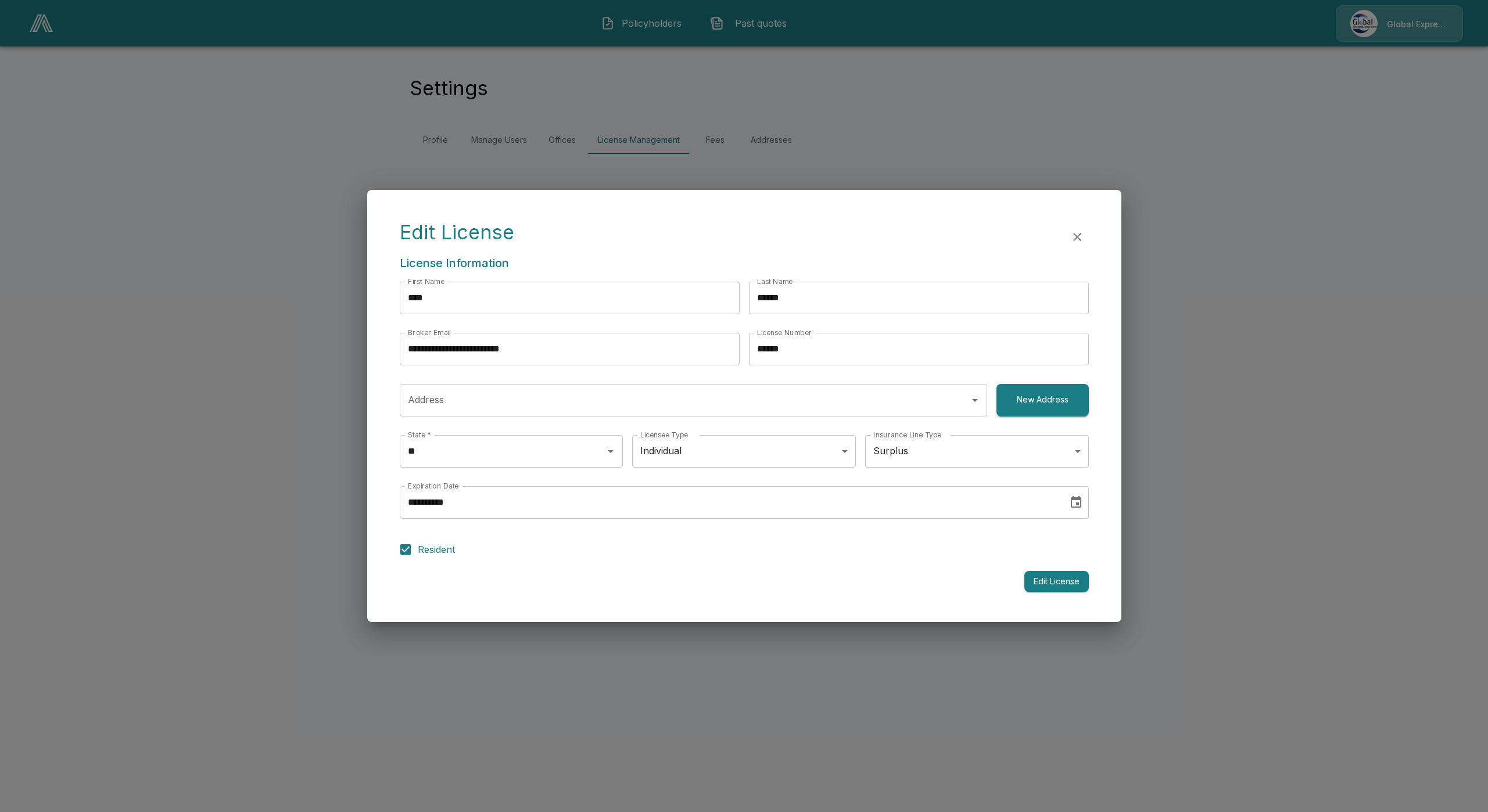
type input "**********"
click at [1083, 240] on icon "button" at bounding box center [1077, 237] width 14 height 14
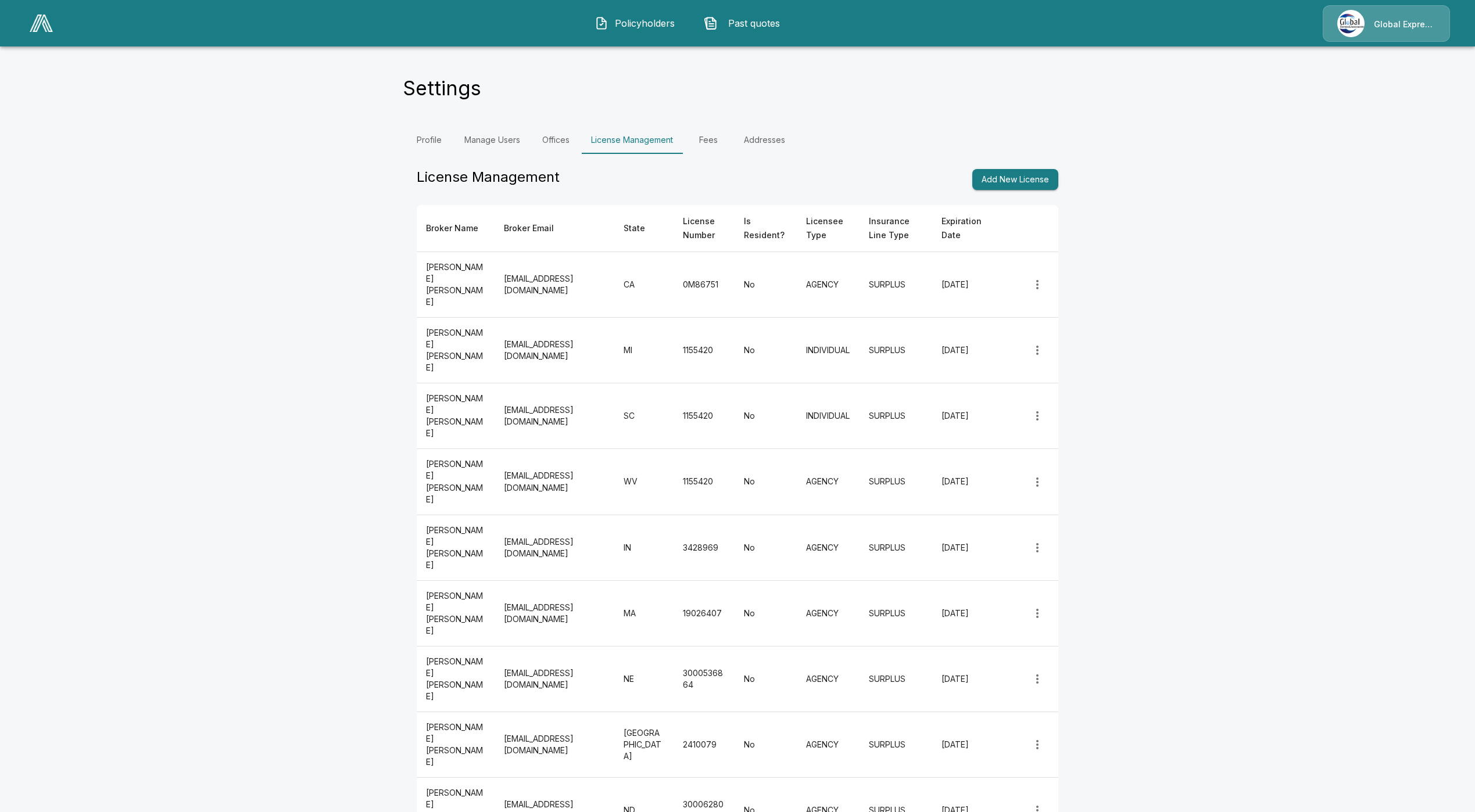
click at [53, 40] on div "Policyholders Past quotes Global Express Underwriters" at bounding box center [737, 23] width 1452 height 37
click at [53, 31] on link at bounding box center [41, 23] width 33 height 27
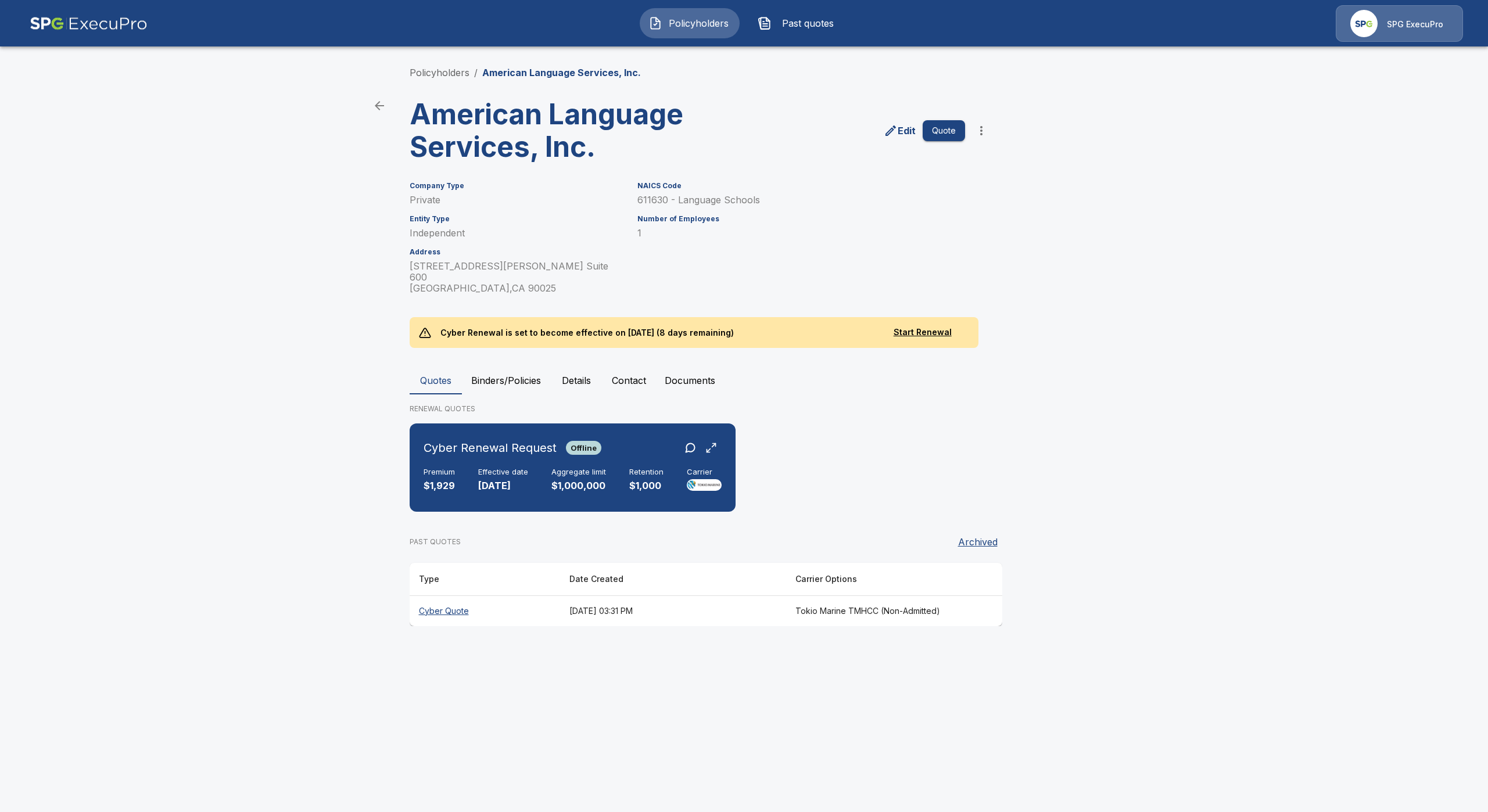
click at [461, 602] on th "Cyber Quote" at bounding box center [485, 611] width 151 height 31
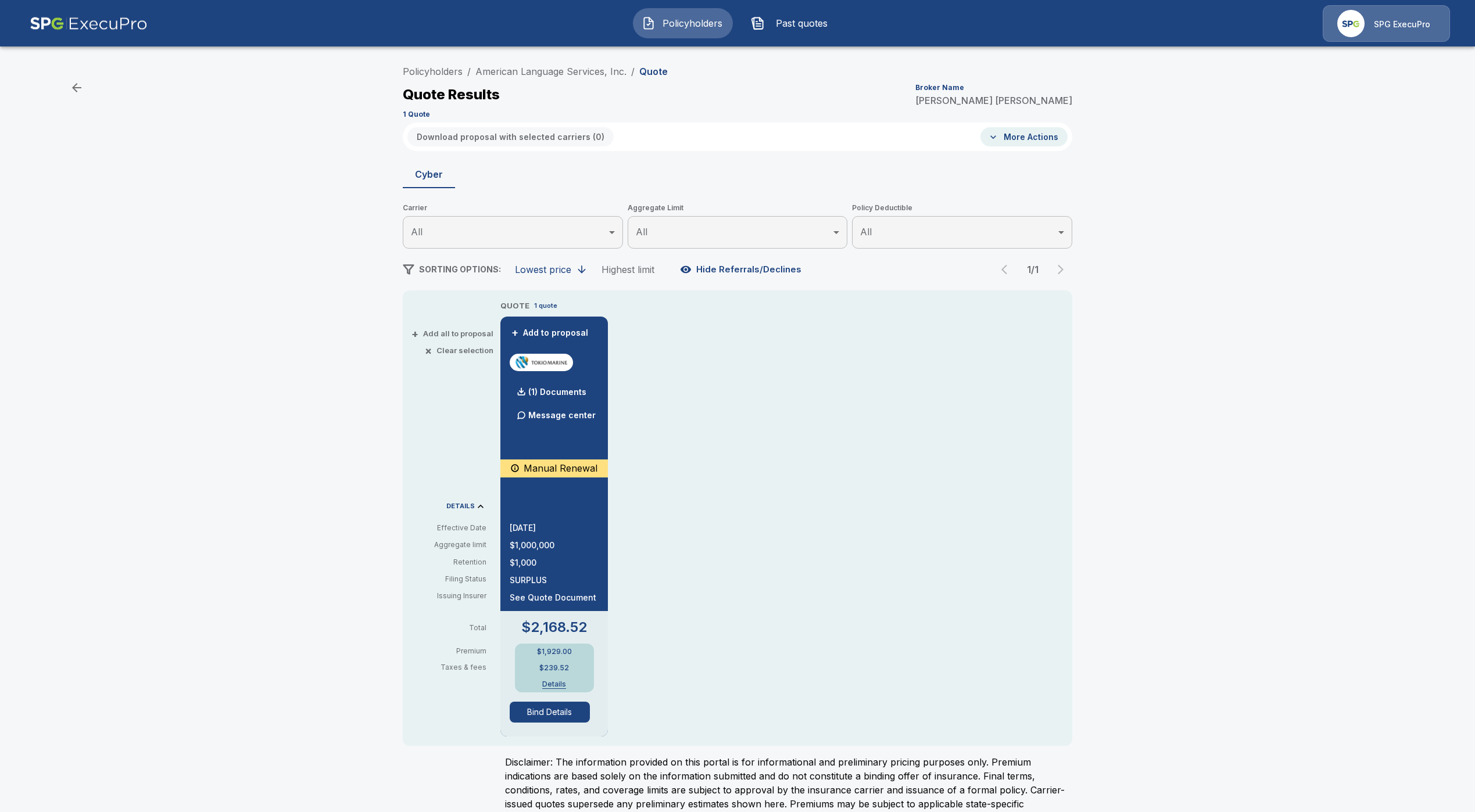
drag, startPoint x: 565, startPoint y: 711, endPoint x: 585, endPoint y: 726, distance: 25.0
click at [564, 711] on button "Bind Details" at bounding box center [549, 712] width 80 height 21
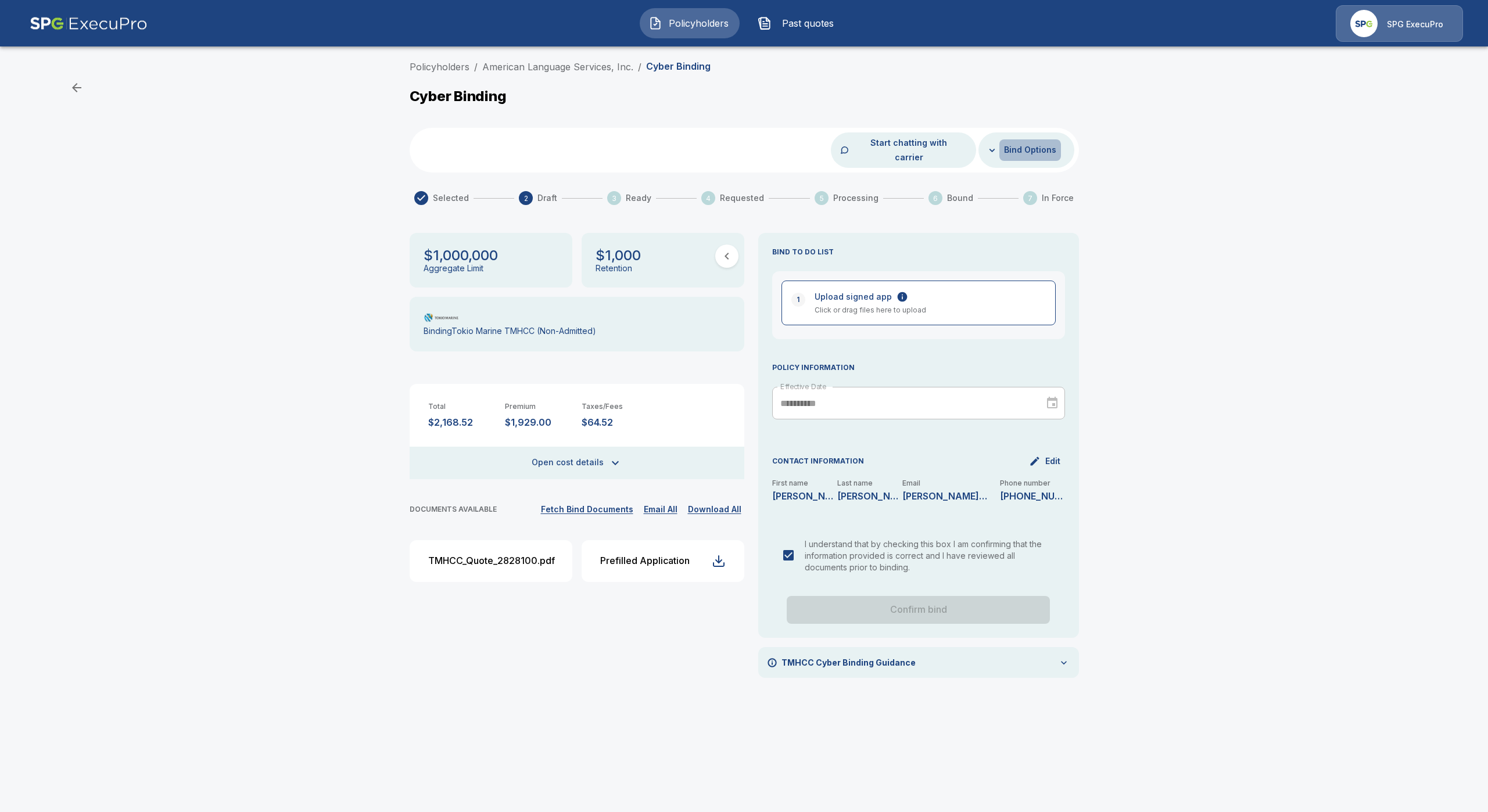
click at [1022, 144] on button "Bind Options" at bounding box center [1030, 150] width 62 height 21
click at [1228, 210] on div at bounding box center [744, 406] width 1488 height 812
click at [886, 647] on div "TMHCC Cyber Binding Guidance" at bounding box center [918, 662] width 320 height 31
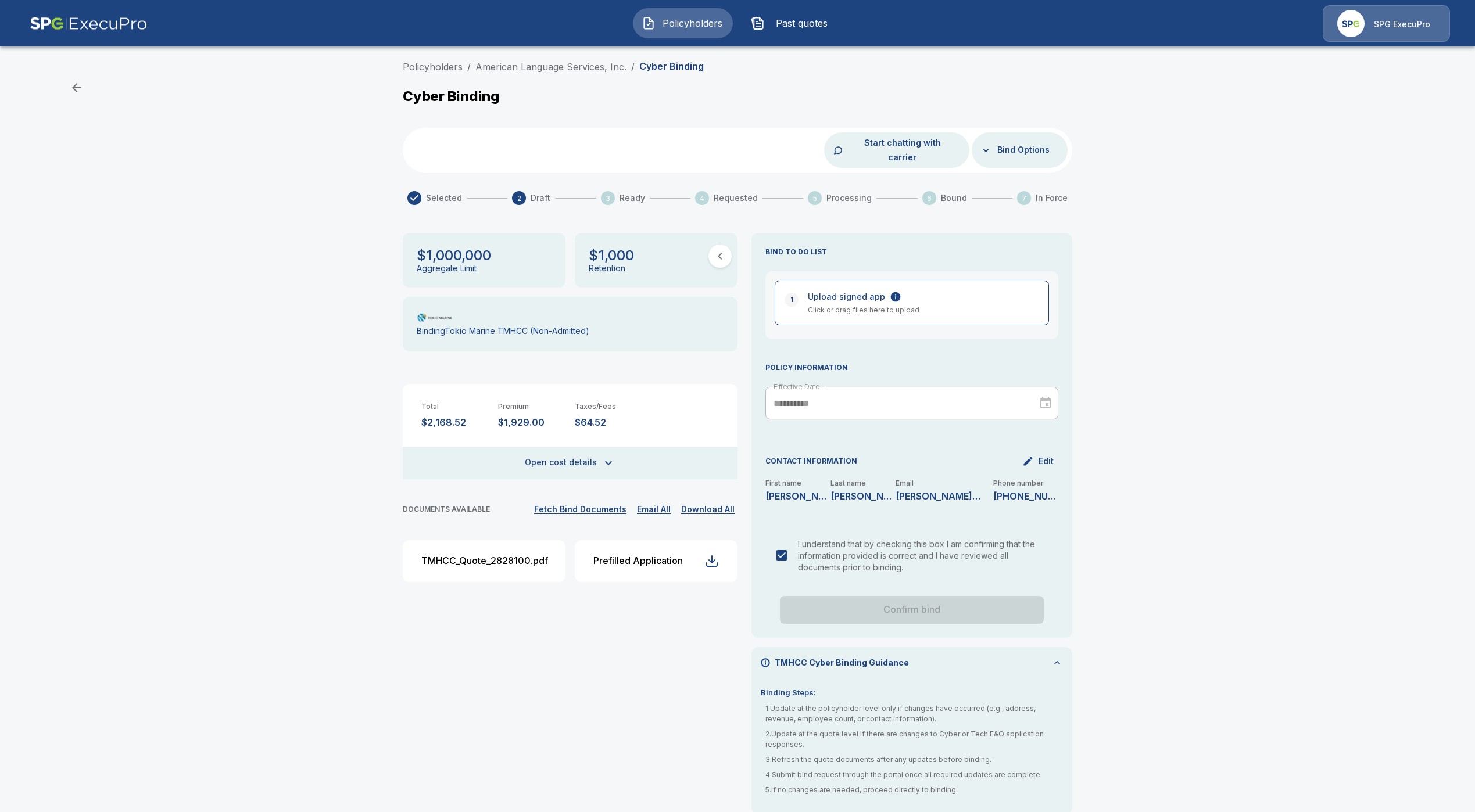
scroll to position [1, 0]
click at [1025, 654] on div "TMHCC Cyber Binding Guidance" at bounding box center [911, 661] width 320 height 31
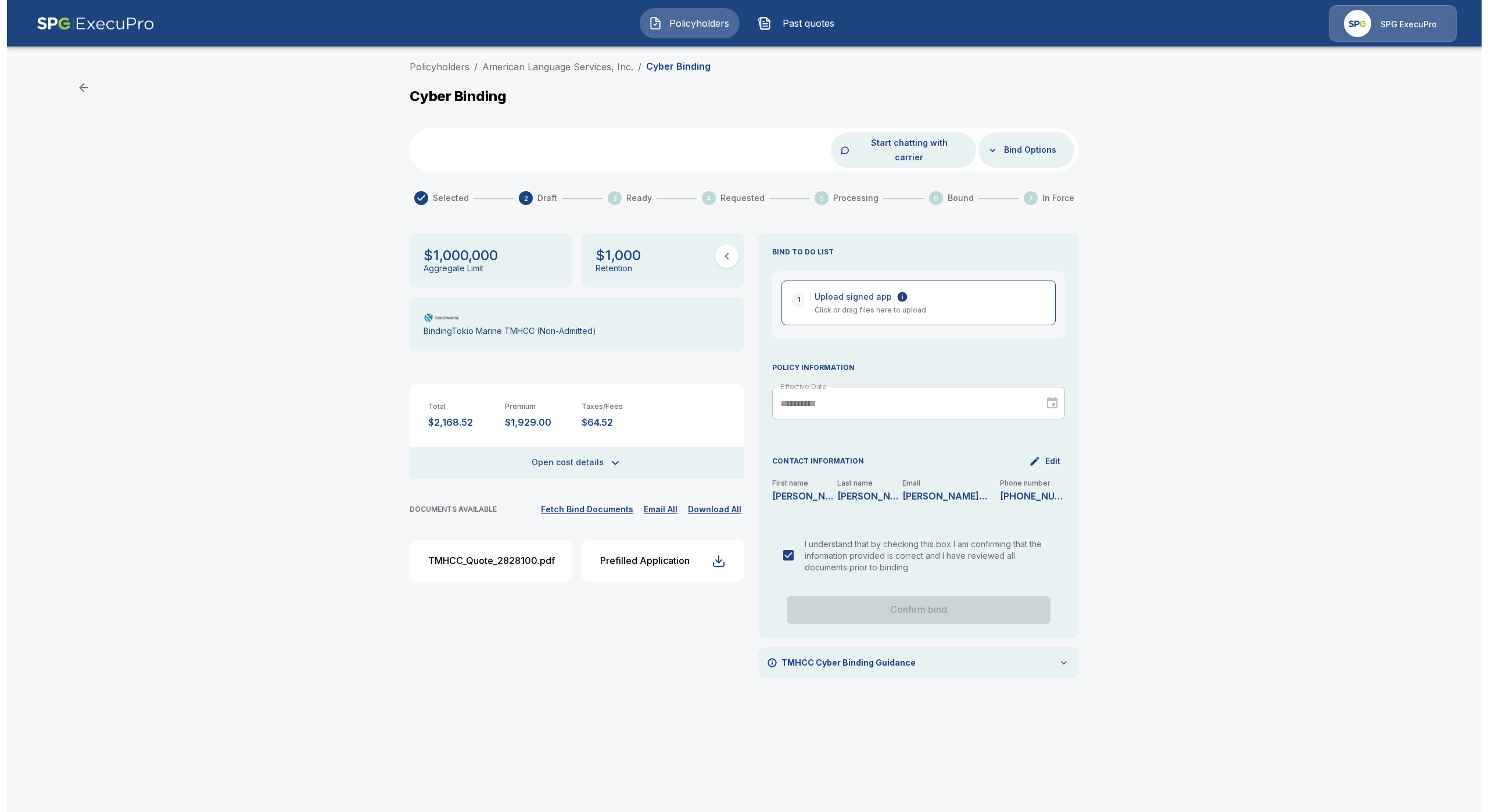
scroll to position [0, 0]
click at [1018, 140] on button "Bind Options" at bounding box center [1030, 150] width 62 height 21
click at [1002, 172] on li "Mark as manual bind" at bounding box center [1005, 169] width 112 height 21
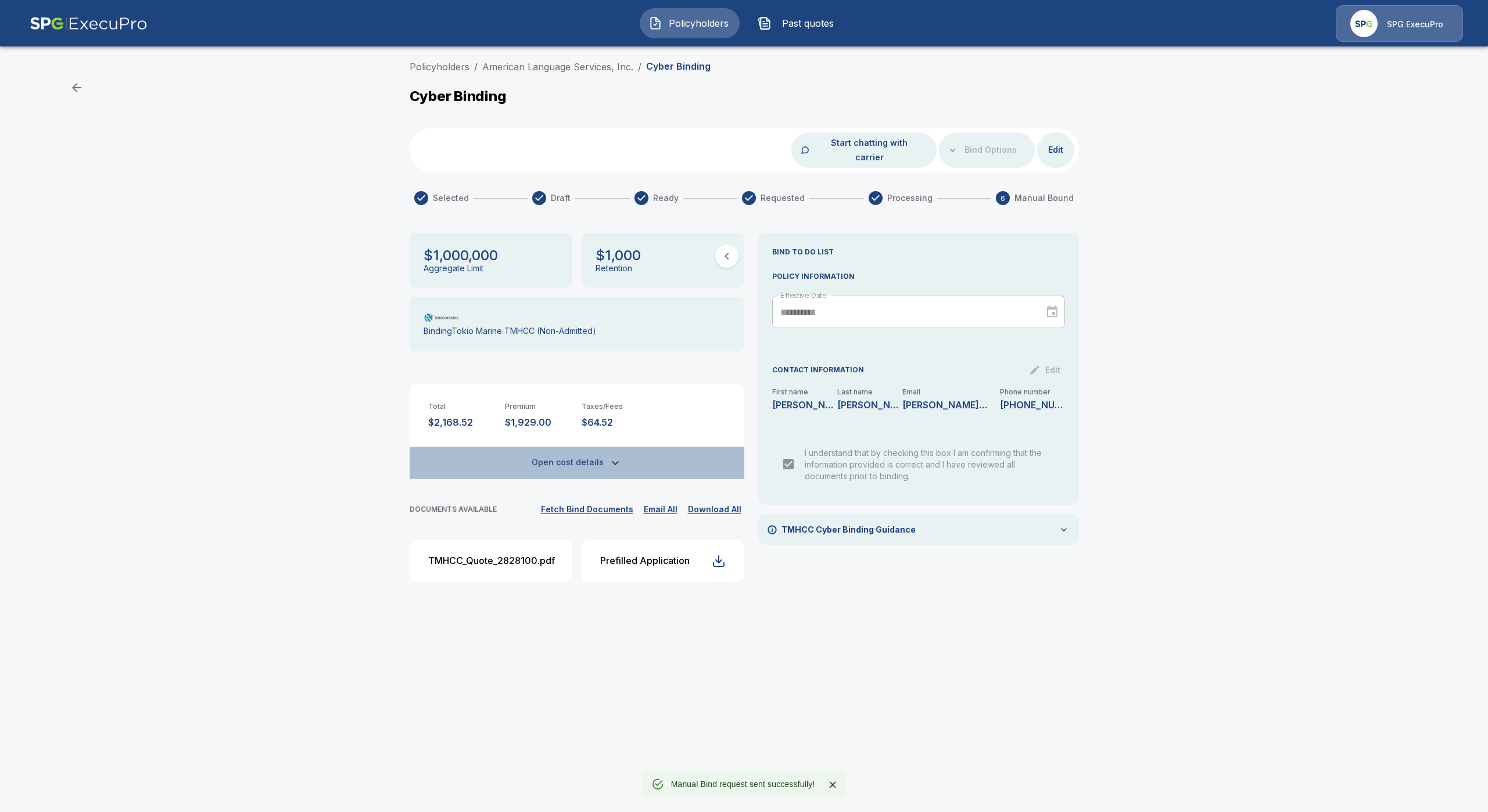
click at [543, 452] on button "Open cost details" at bounding box center [577, 464] width 335 height 33
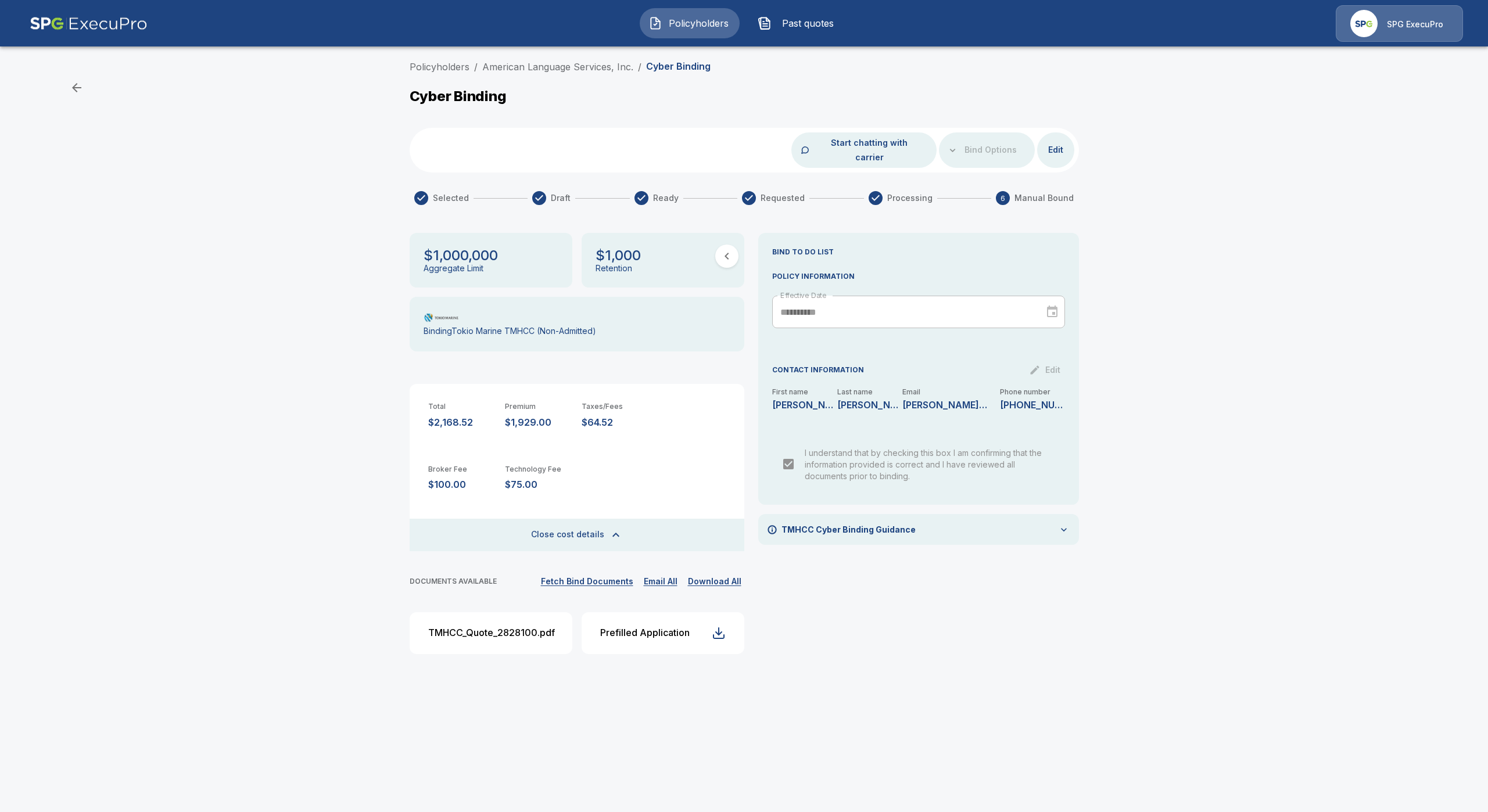
click at [1225, 524] on div "**********" at bounding box center [744, 366] width 1488 height 622
click at [188, 297] on div "**********" at bounding box center [744, 366] width 1488 height 622
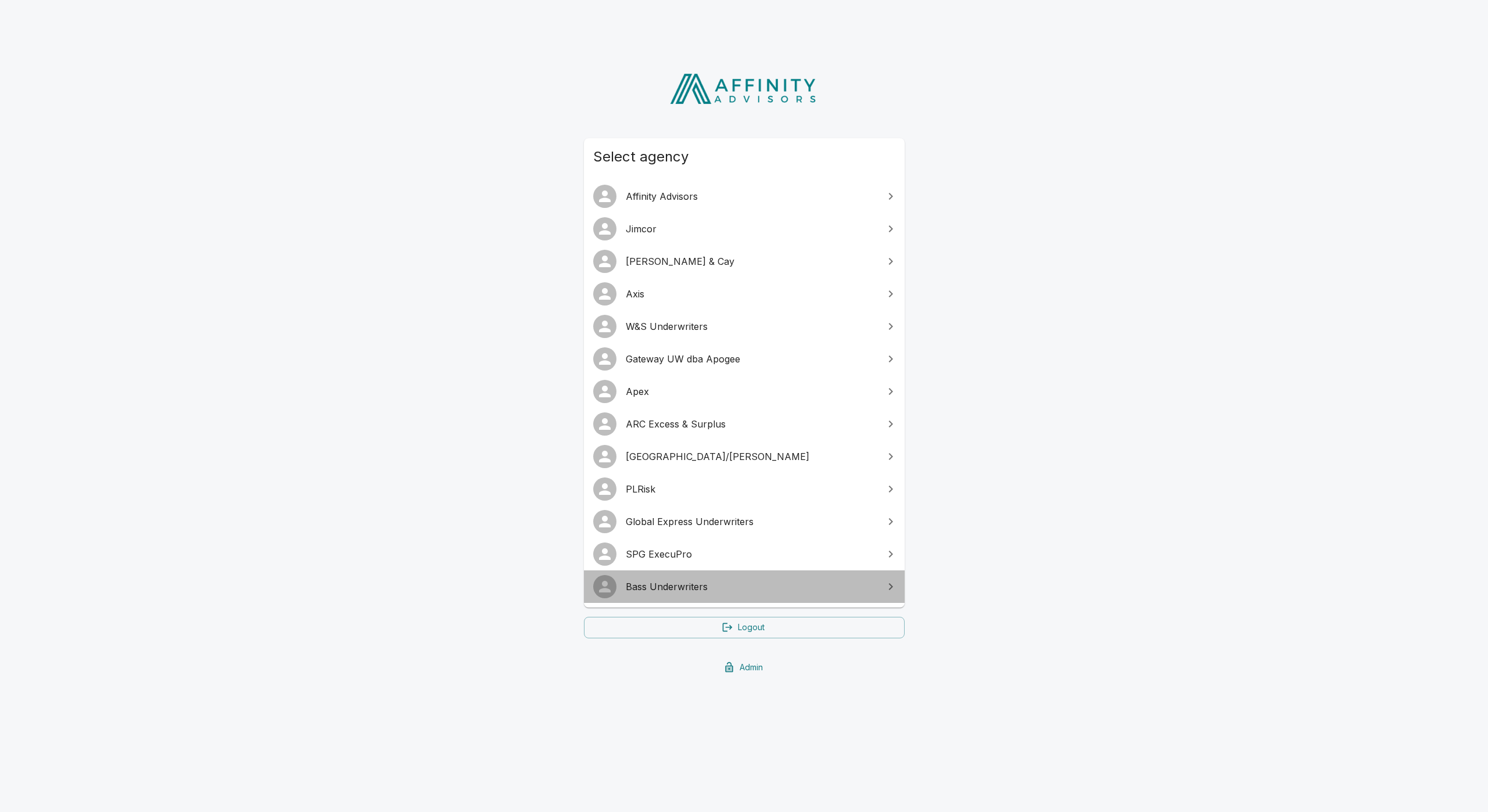
drag, startPoint x: 670, startPoint y: 581, endPoint x: 665, endPoint y: 596, distance: 15.8
click at [669, 581] on span "Bass Underwriters" at bounding box center [751, 587] width 251 height 14
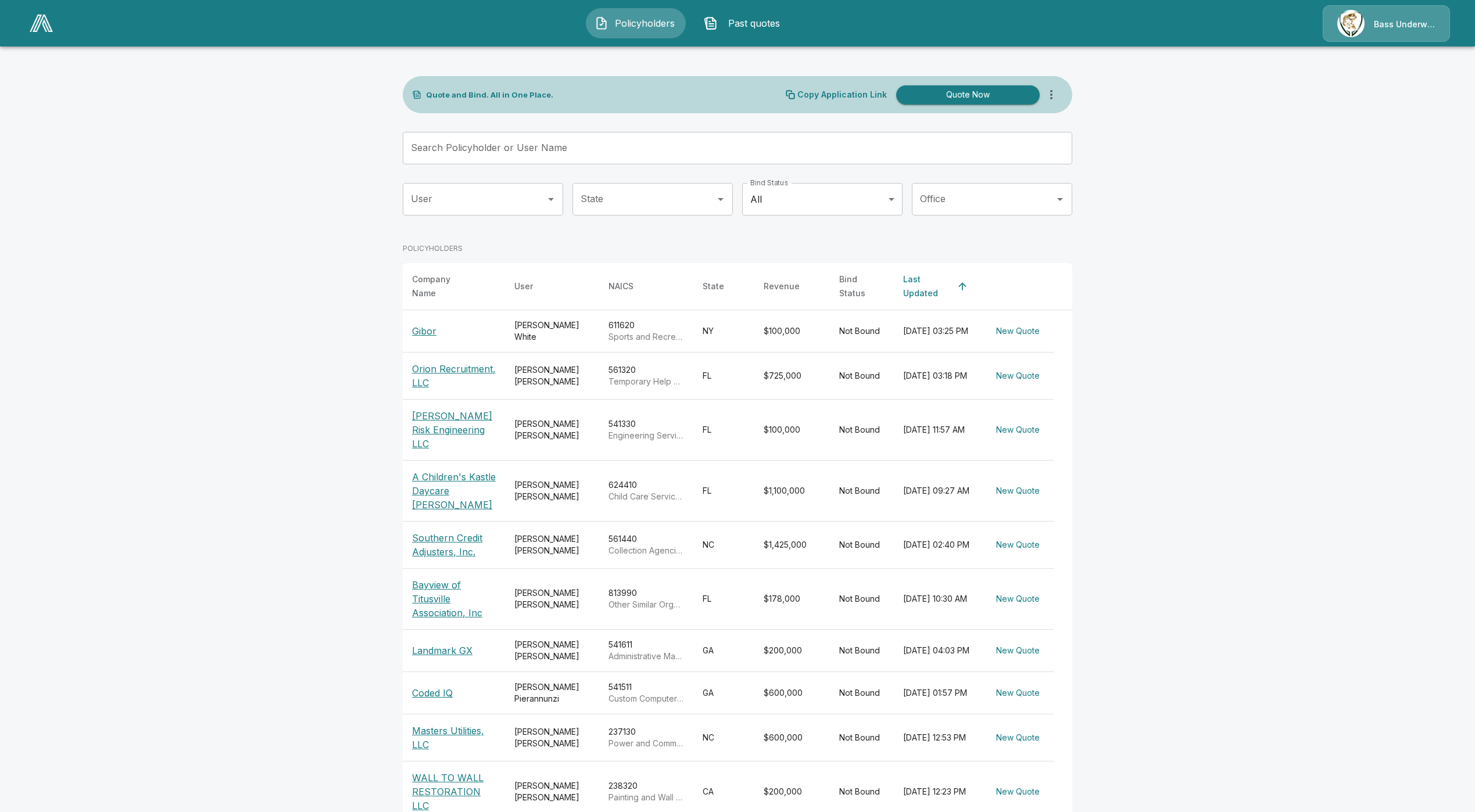
click at [499, 148] on input "Search Policyholder or User Name" at bounding box center [731, 149] width 657 height 33
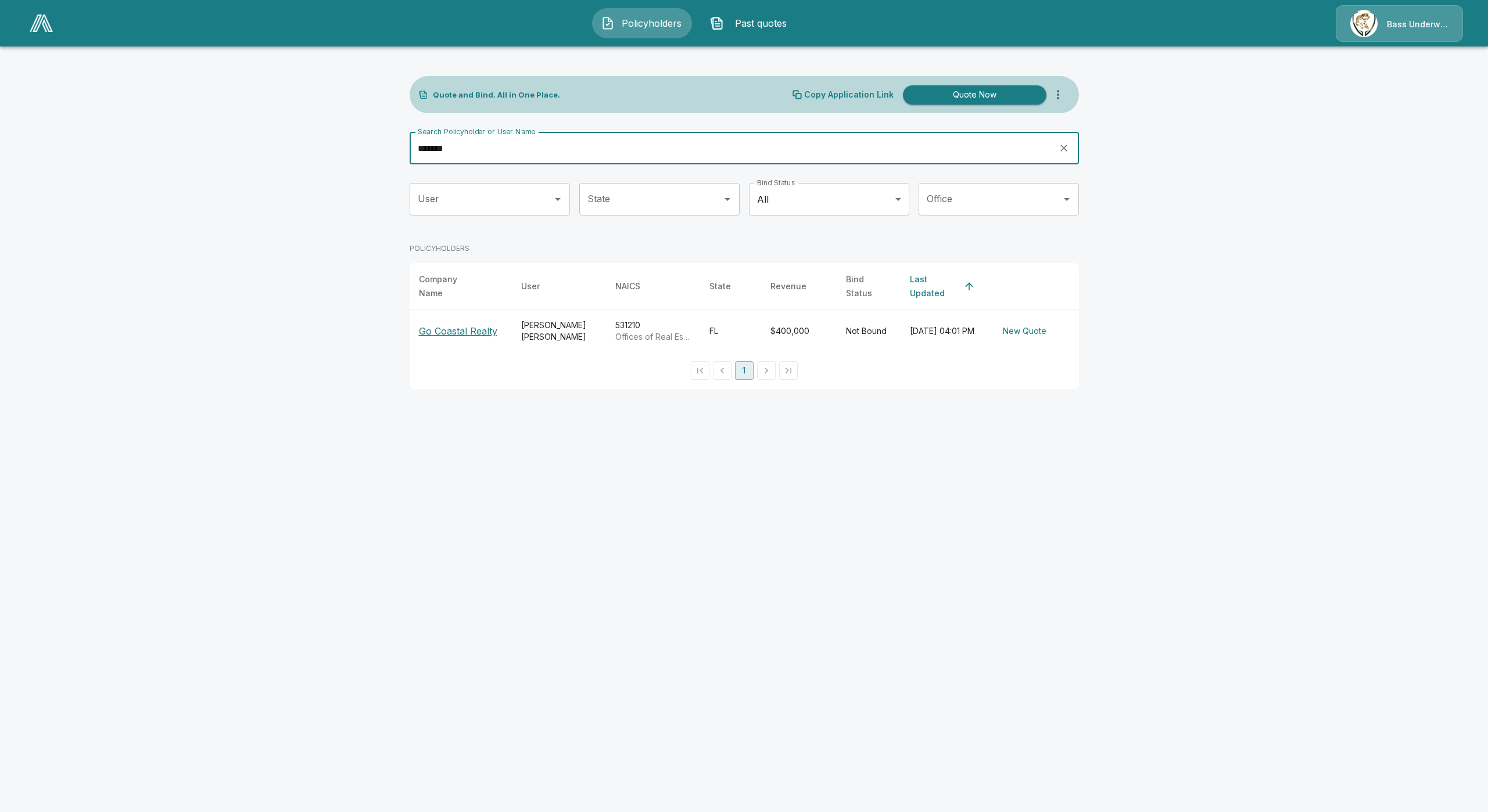
type input "*******"
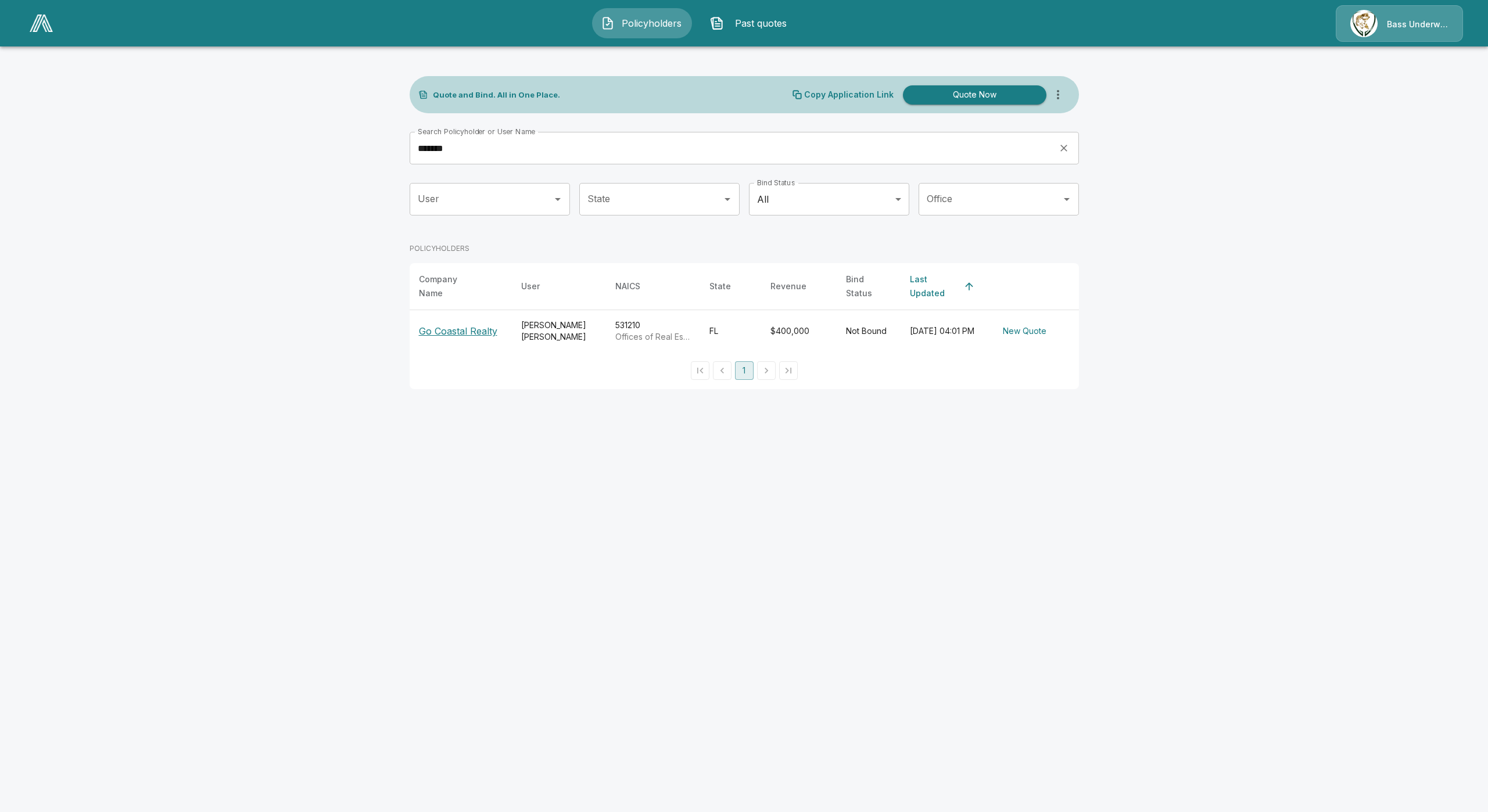
click at [447, 327] on p "Go Coastal Realty" at bounding box center [458, 331] width 79 height 14
click at [456, 324] on p "Go Coastal Realty" at bounding box center [458, 331] width 79 height 14
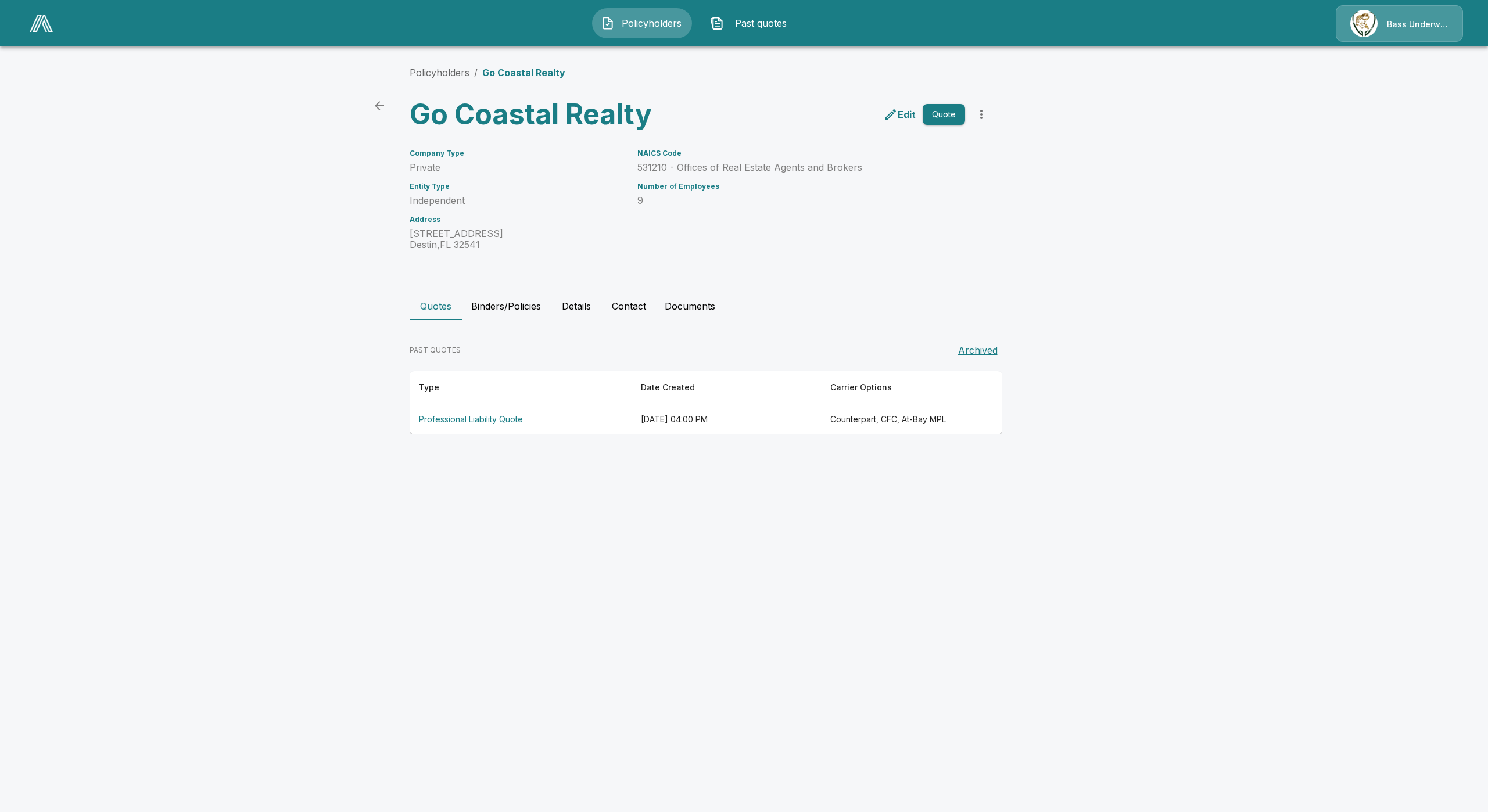
click at [465, 416] on th "Professional Liability Quote" at bounding box center [520, 420] width 222 height 31
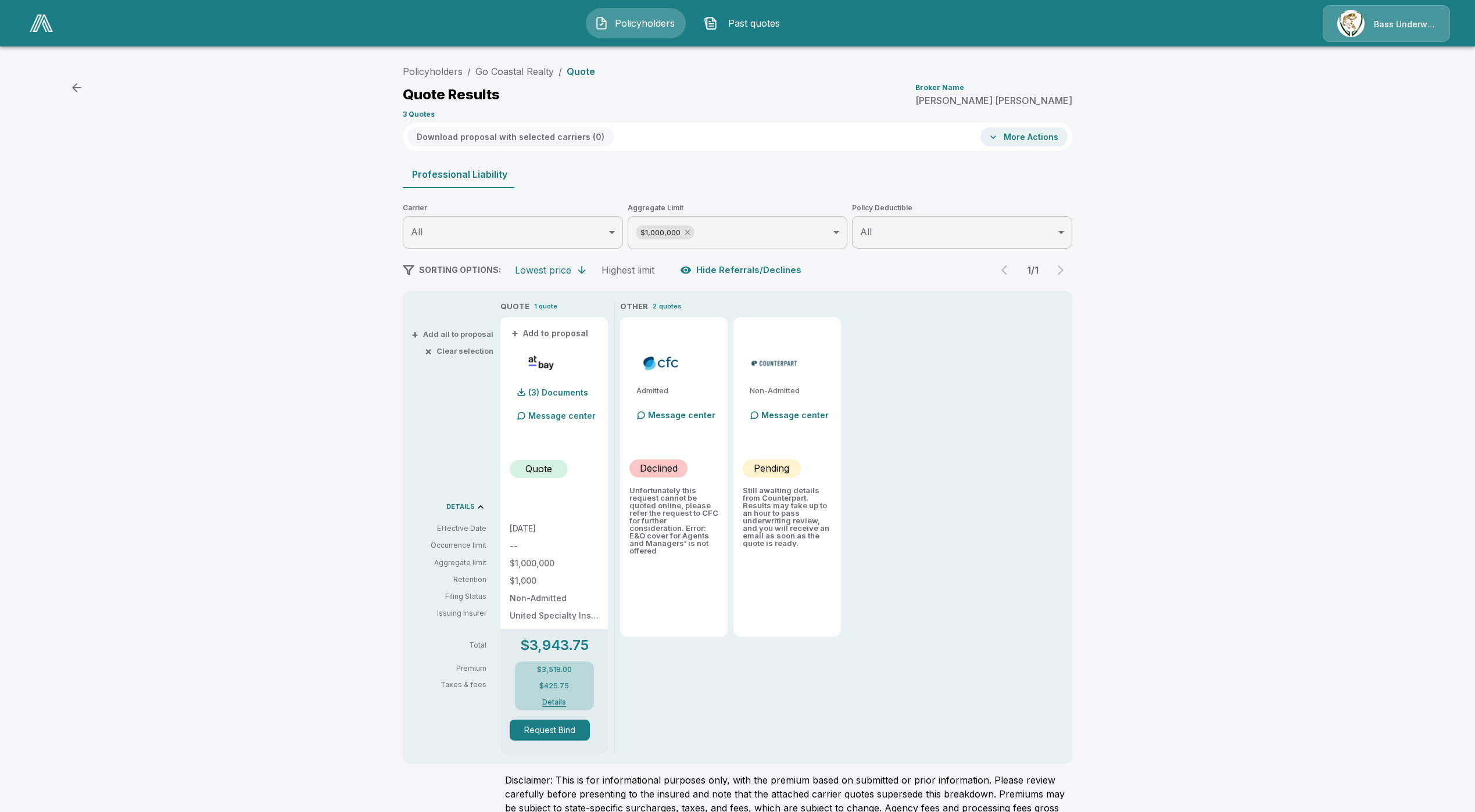
click at [692, 232] on icon at bounding box center [688, 233] width 10 height 10
click at [1049, 125] on div "Download proposal with selected carriers ( 0 ) More Actions" at bounding box center [737, 137] width 669 height 29
click at [1037, 134] on button "More Actions" at bounding box center [1023, 137] width 87 height 19
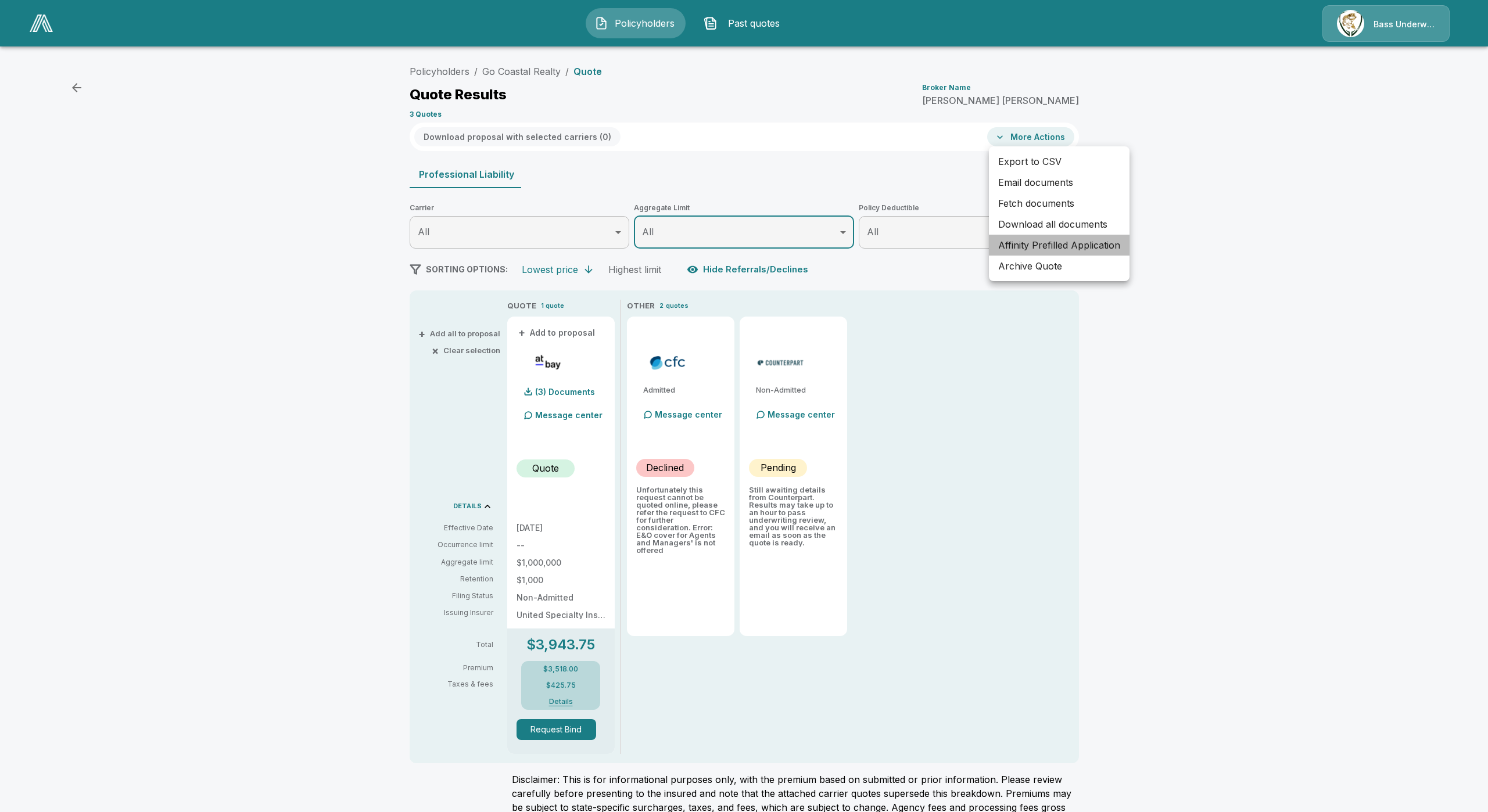
click at [1060, 247] on li "Affinity Prefilled Application" at bounding box center [1059, 245] width 140 height 21
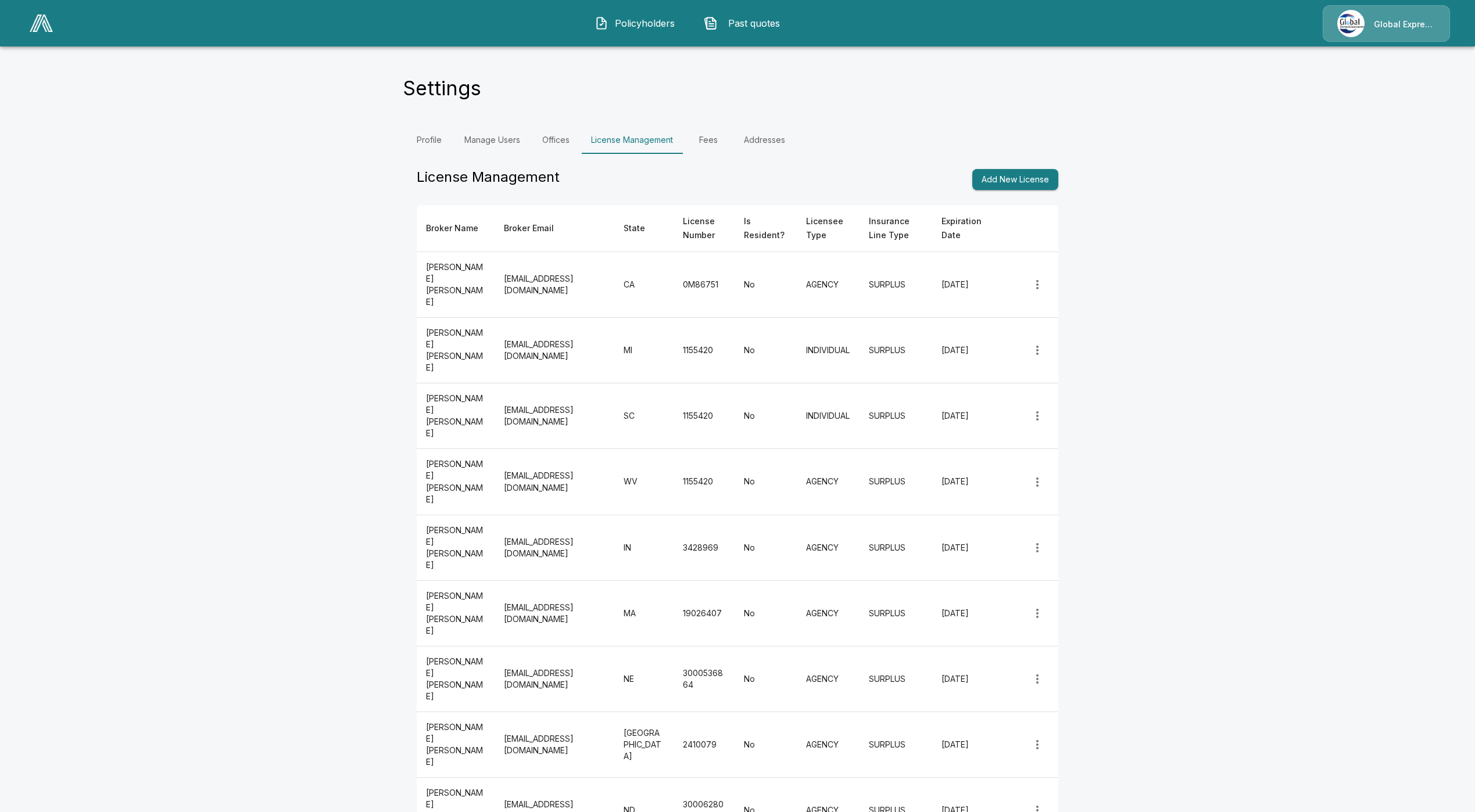
click at [636, 27] on span "Policyholders" at bounding box center [644, 23] width 64 height 14
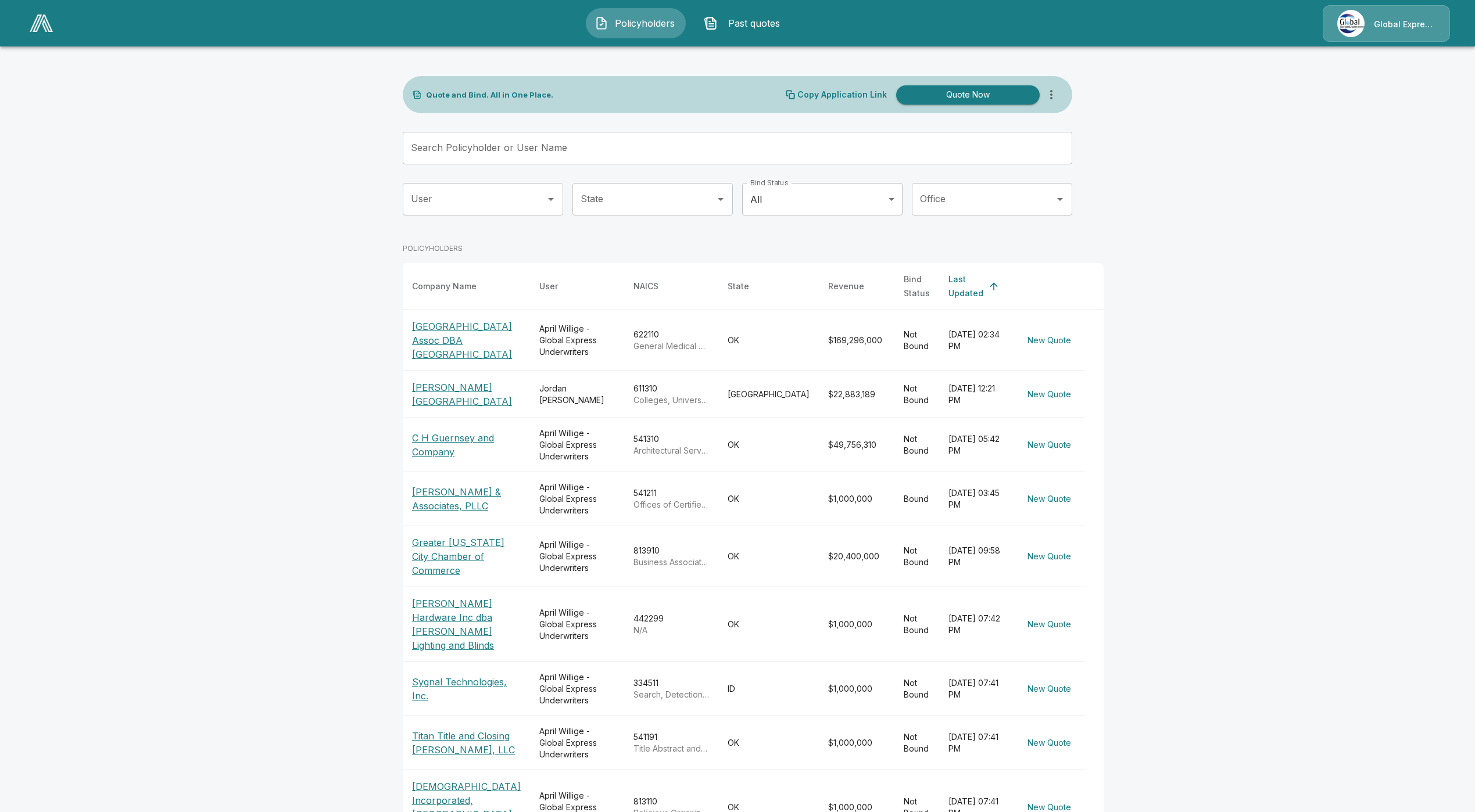
click at [697, 155] on input "Search Policyholder or User Name" at bounding box center [731, 149] width 657 height 33
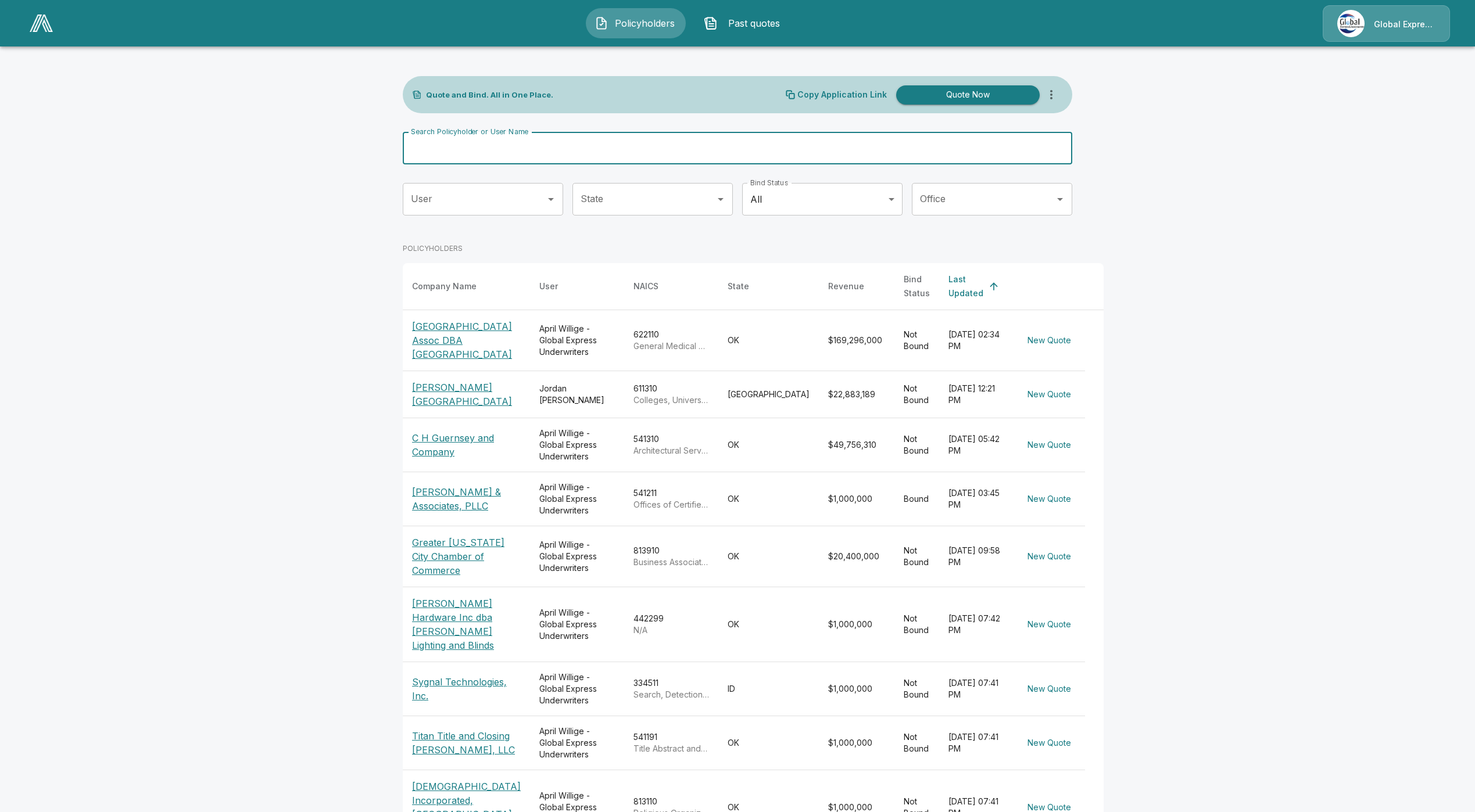
click at [714, 138] on input "Search Policyholder or User Name" at bounding box center [731, 149] width 657 height 33
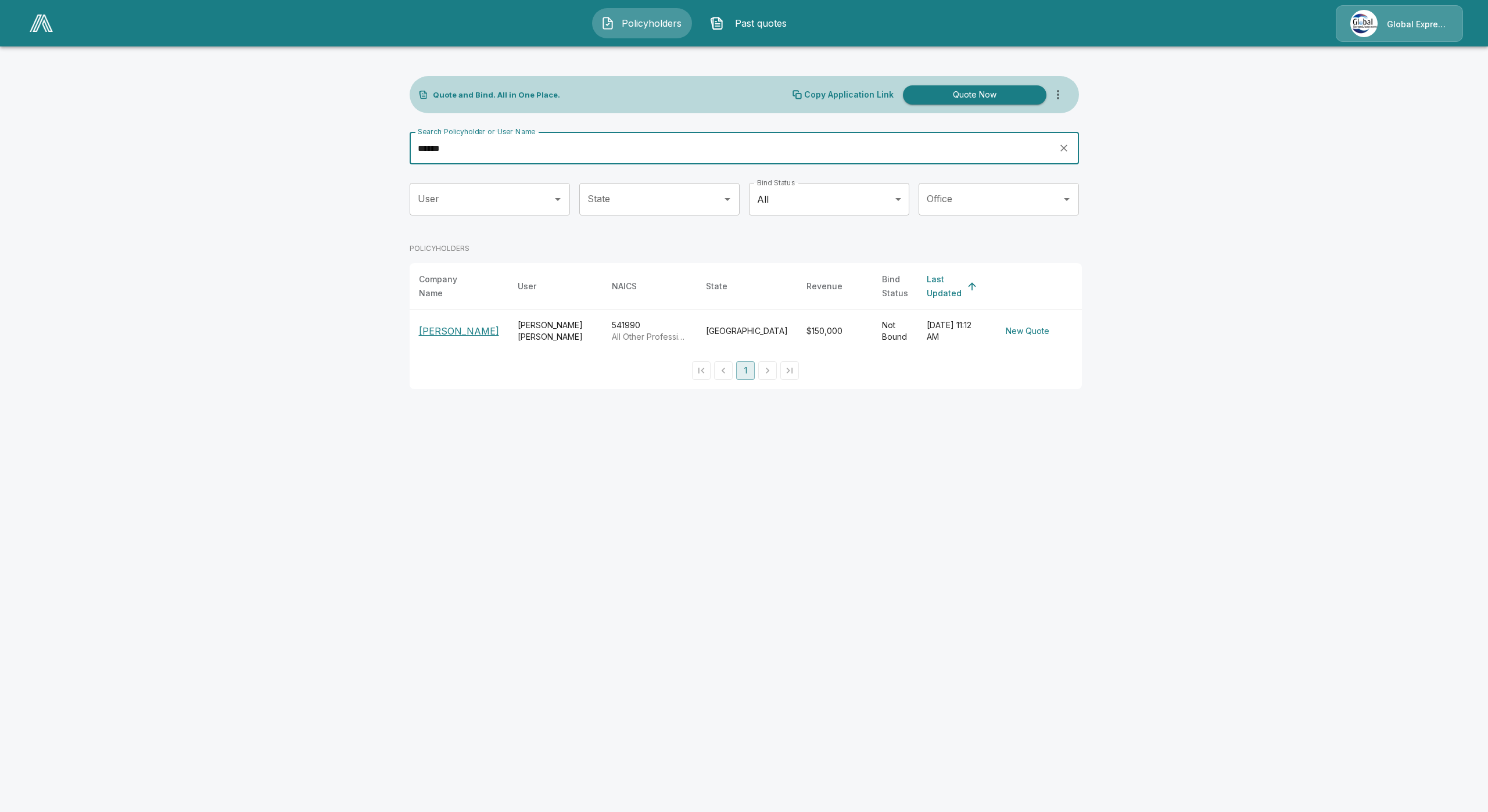
type input "******"
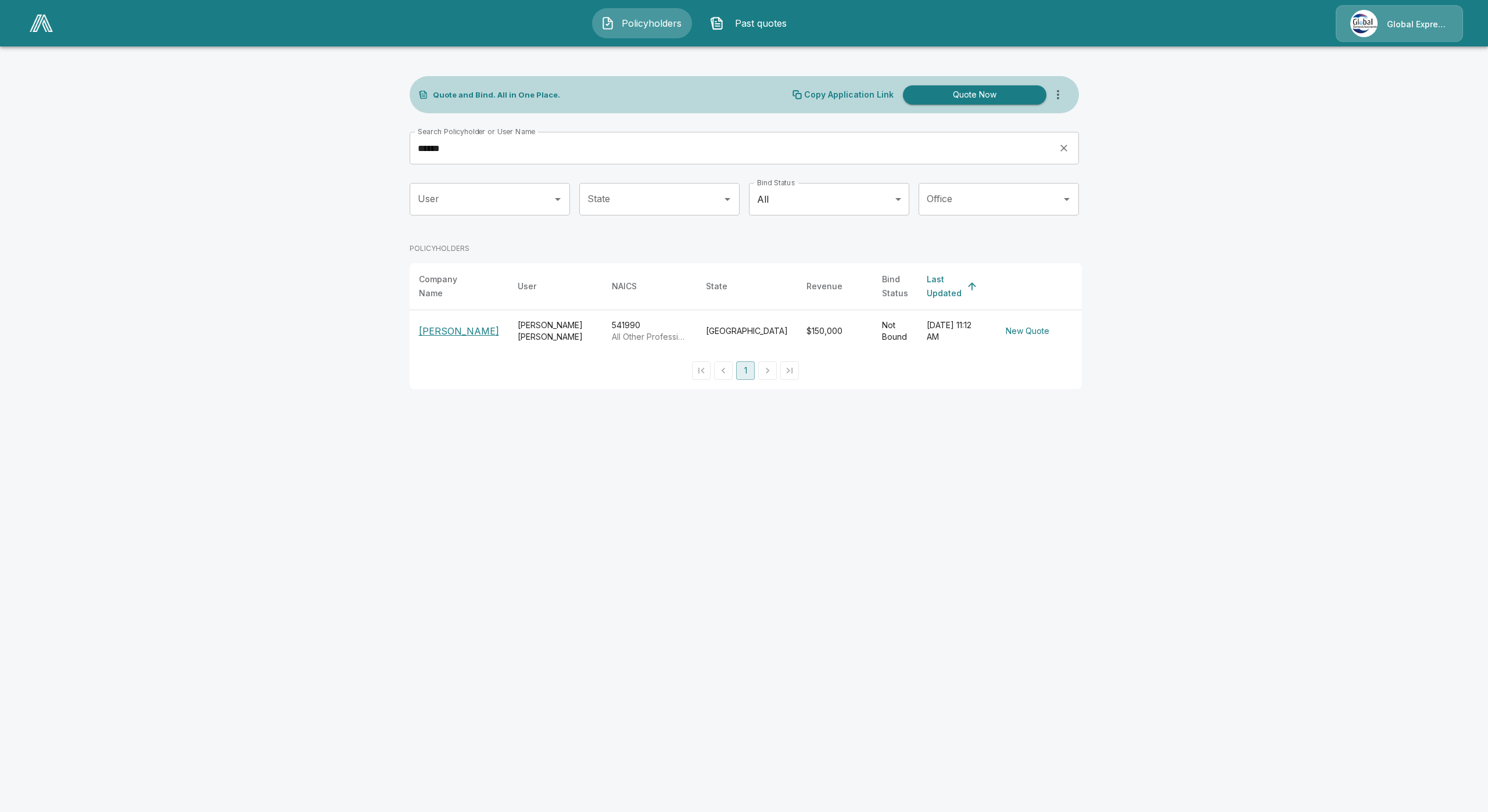
click at [460, 325] on p "[PERSON_NAME]" at bounding box center [459, 331] width 80 height 14
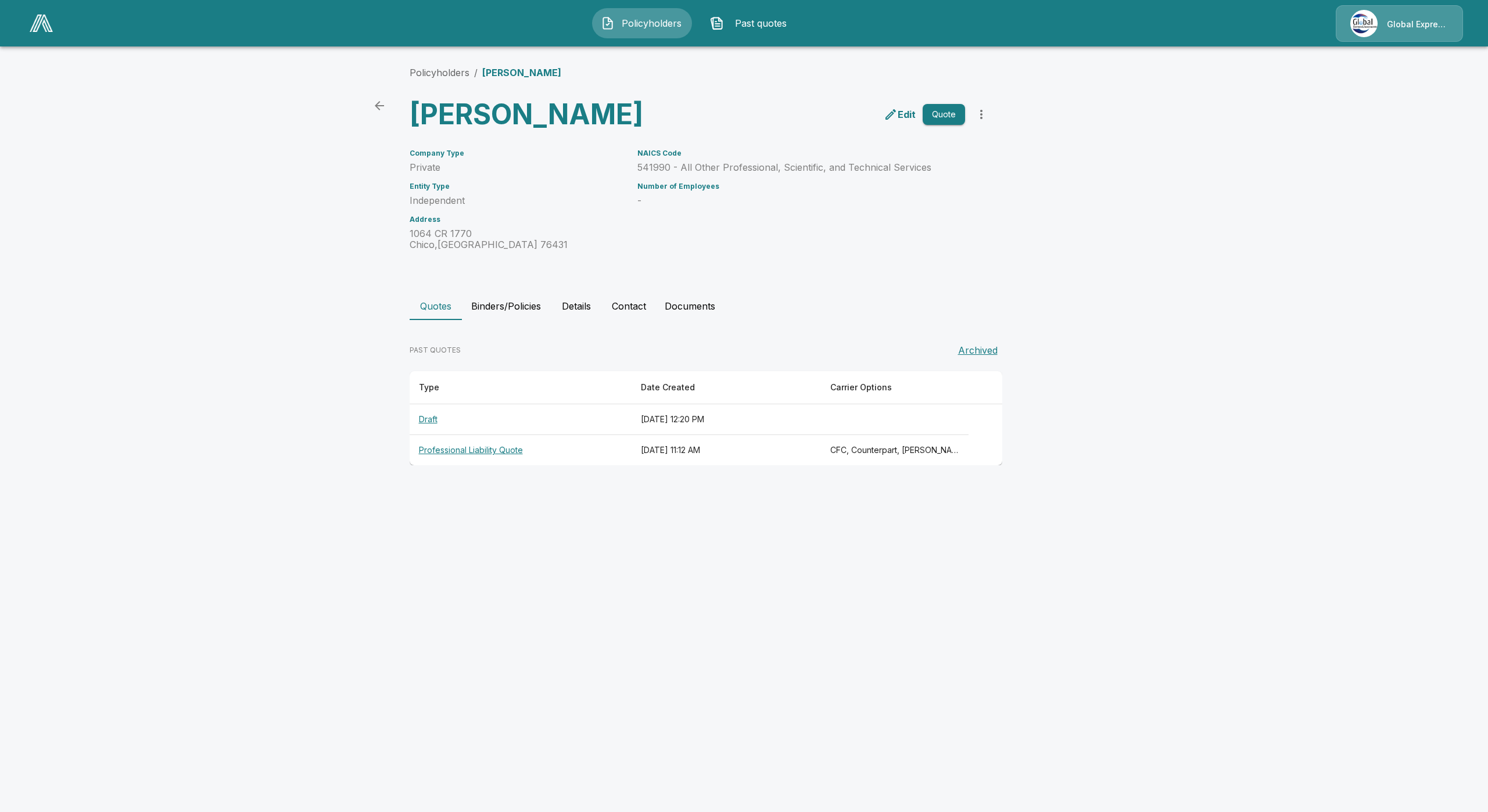
click at [447, 455] on th "Professional Liability Quote" at bounding box center [520, 451] width 222 height 31
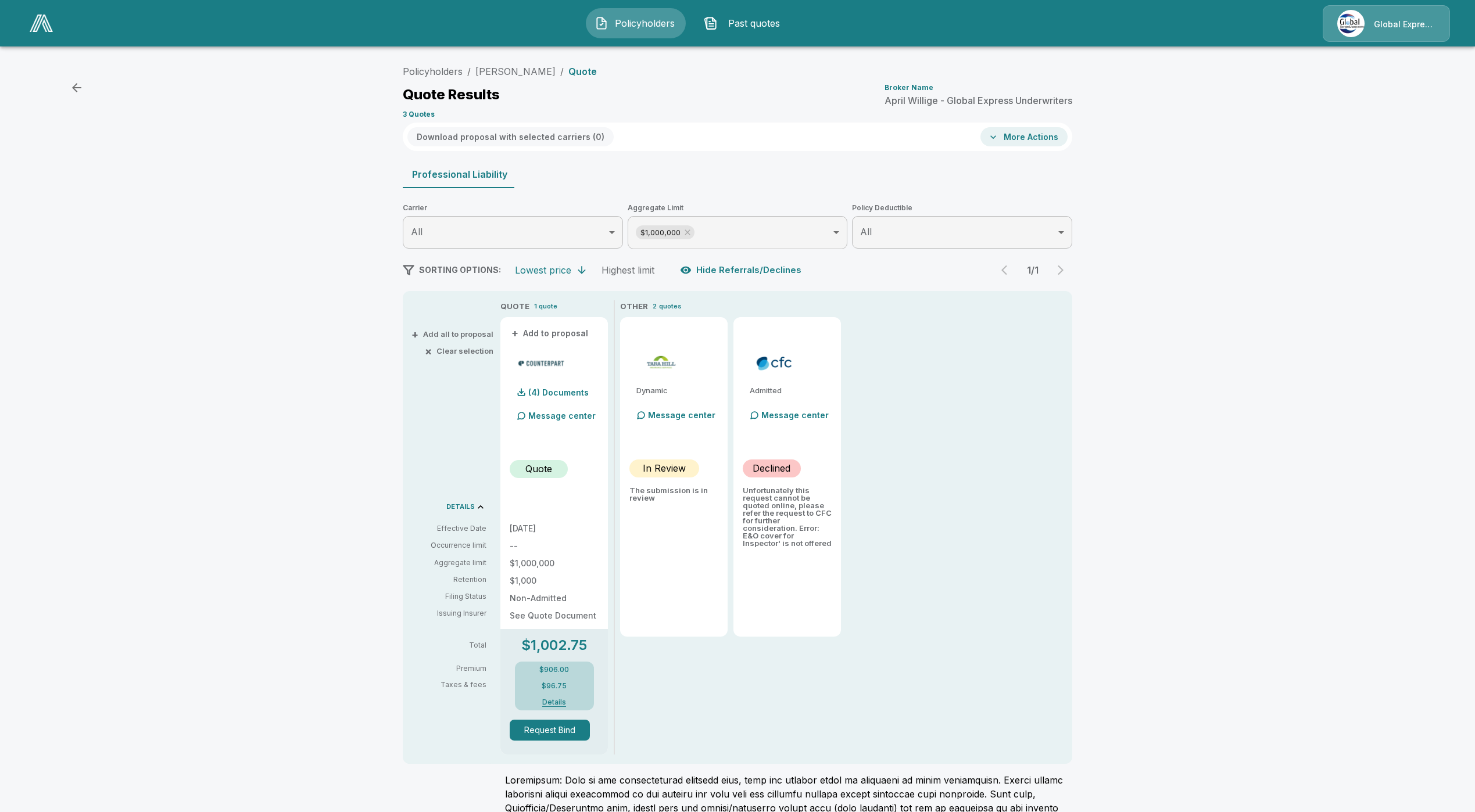
click at [1045, 128] on button "More Actions" at bounding box center [1023, 137] width 87 height 19
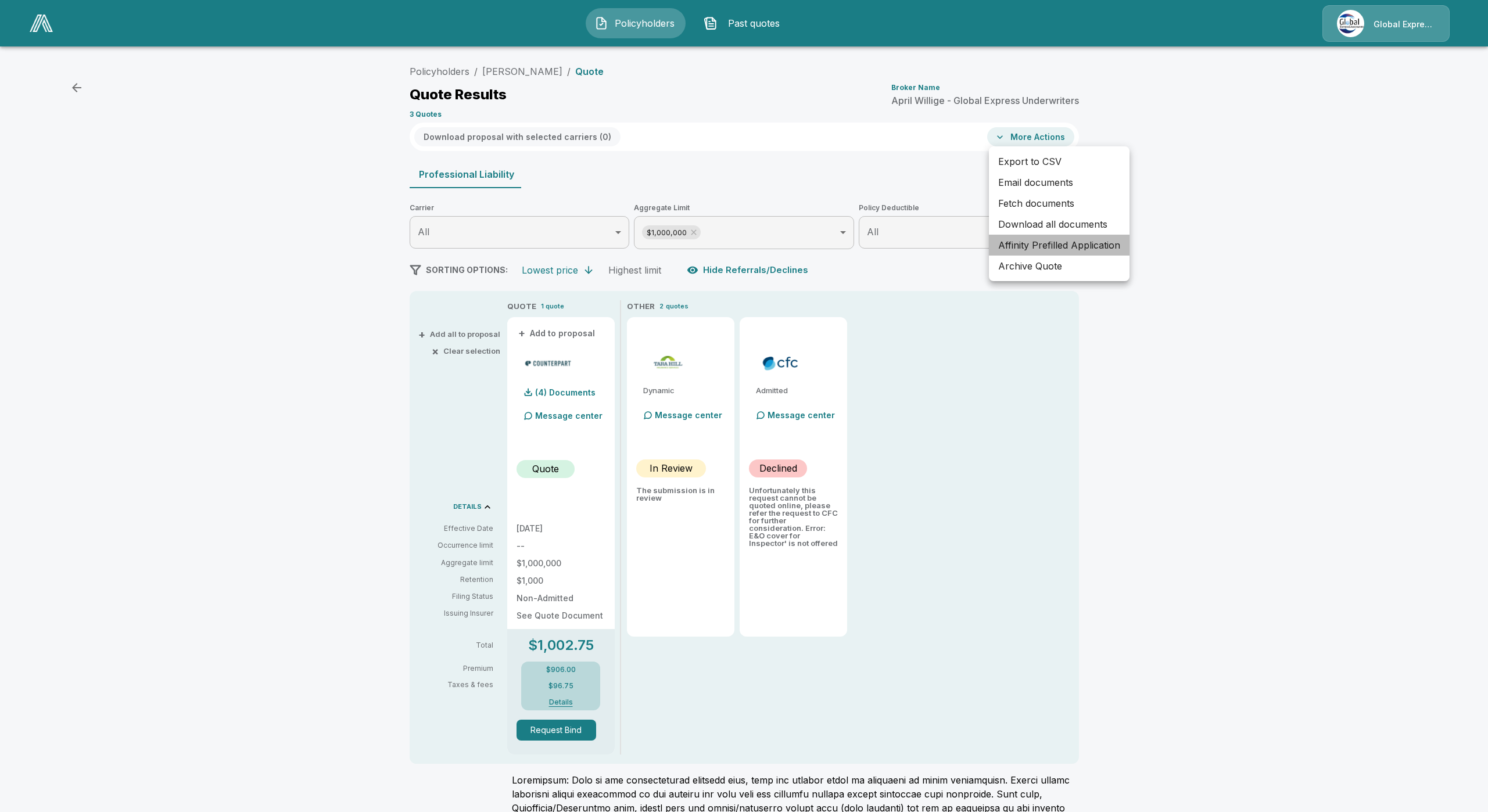
click at [1061, 246] on li "Affinity Prefilled Application" at bounding box center [1059, 245] width 140 height 21
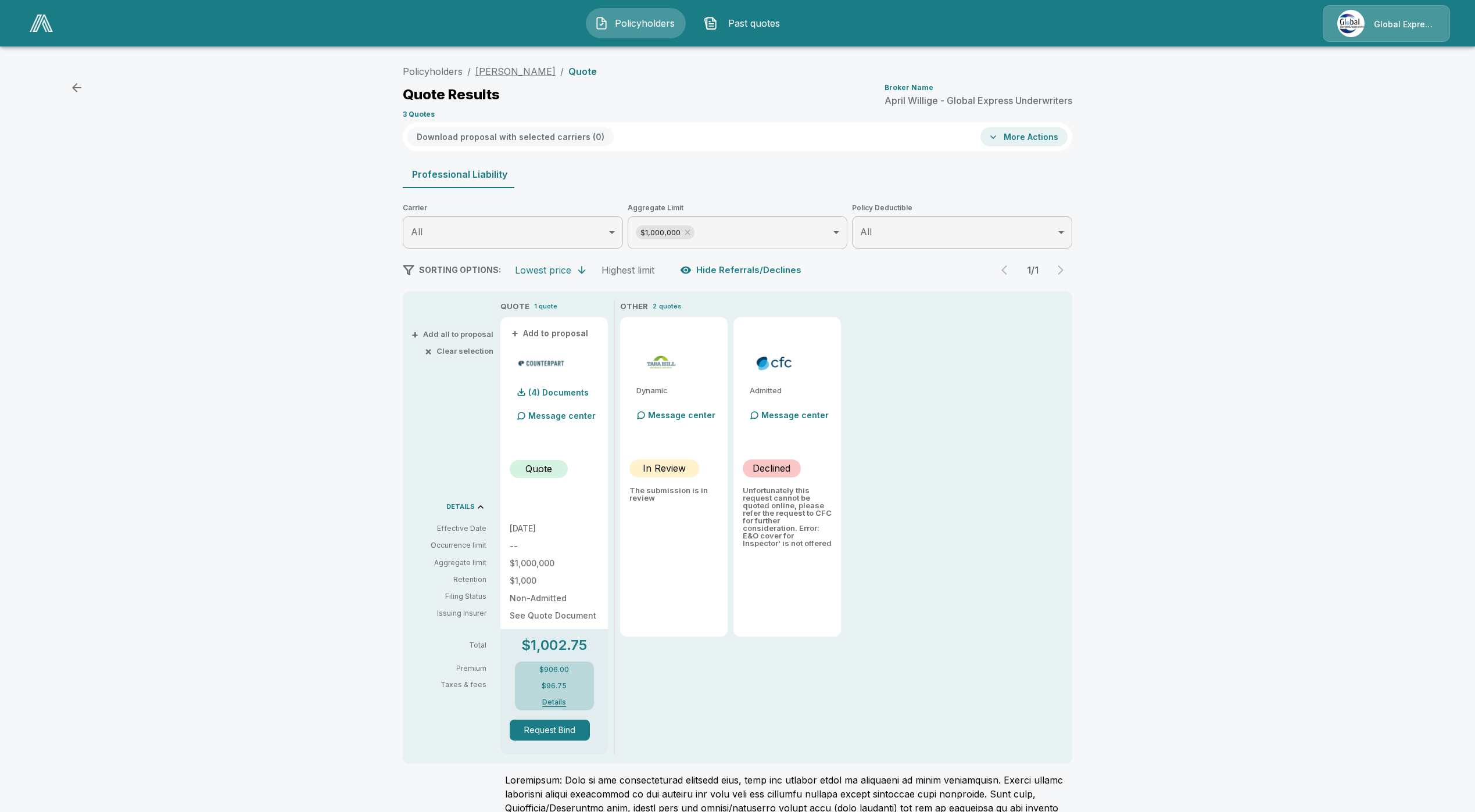
click at [509, 69] on link "[PERSON_NAME]" at bounding box center [515, 71] width 80 height 12
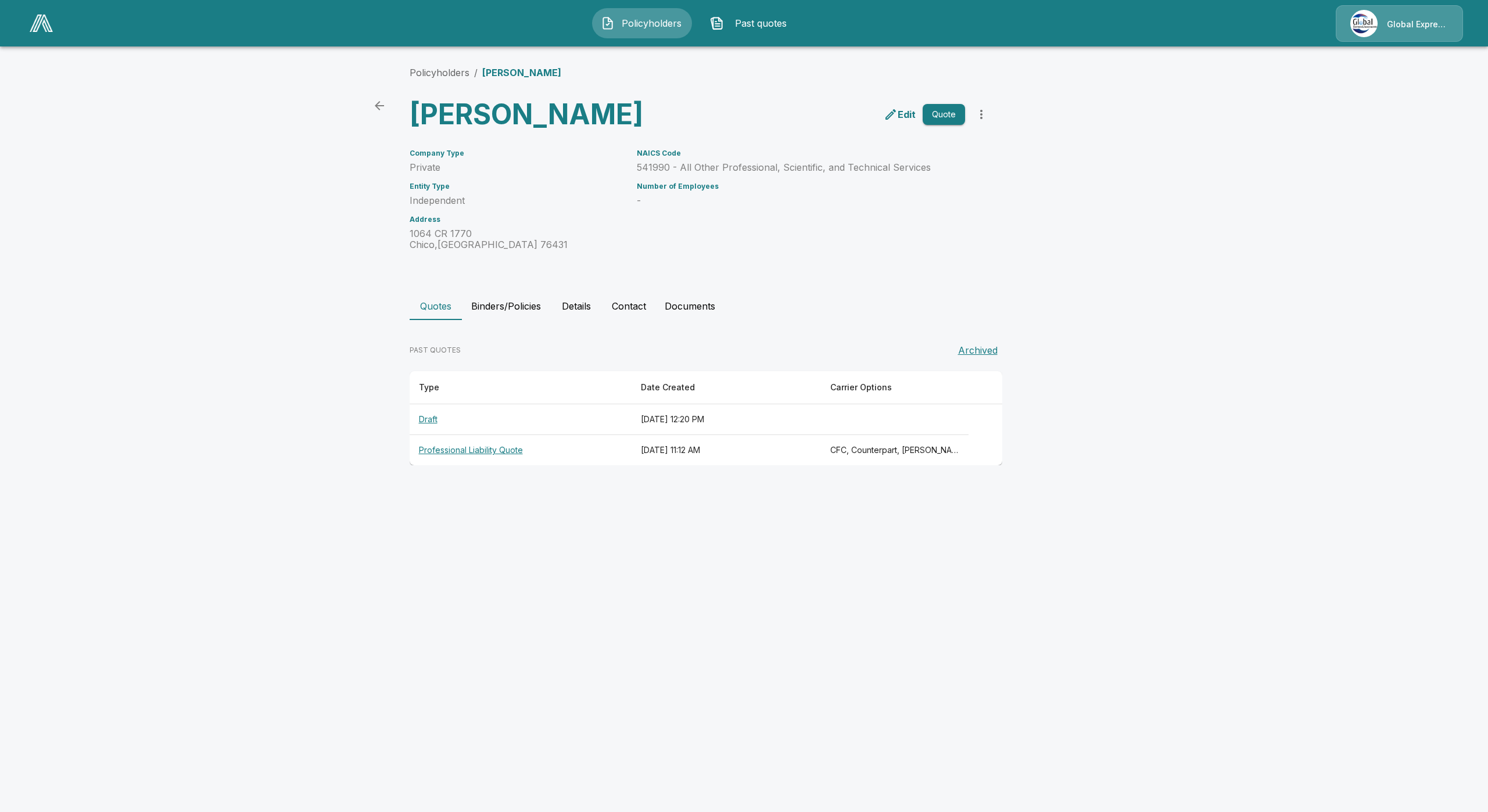
click at [436, 422] on th "Draft" at bounding box center [520, 420] width 222 height 31
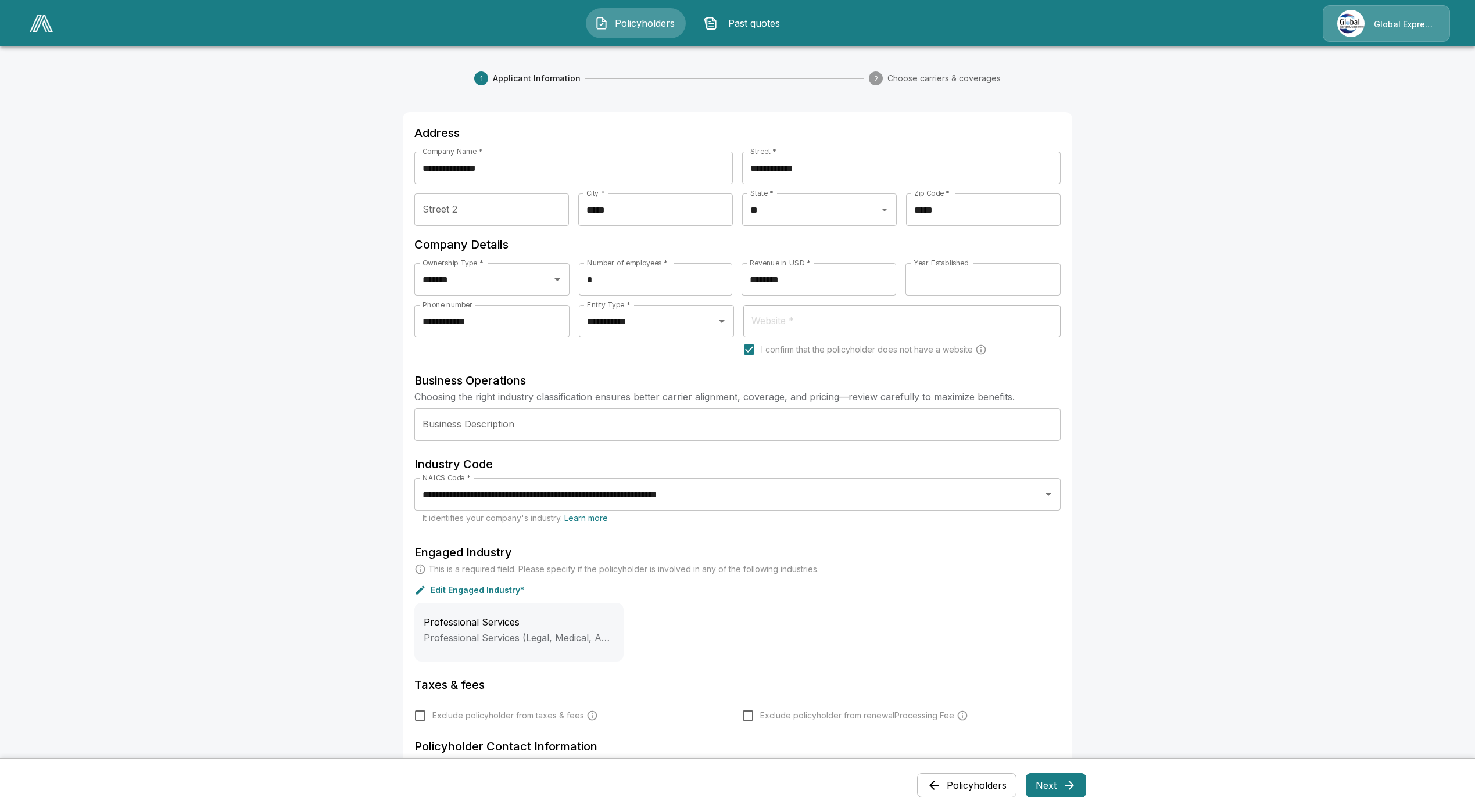
click at [1063, 786] on button "Next" at bounding box center [1056, 785] width 60 height 25
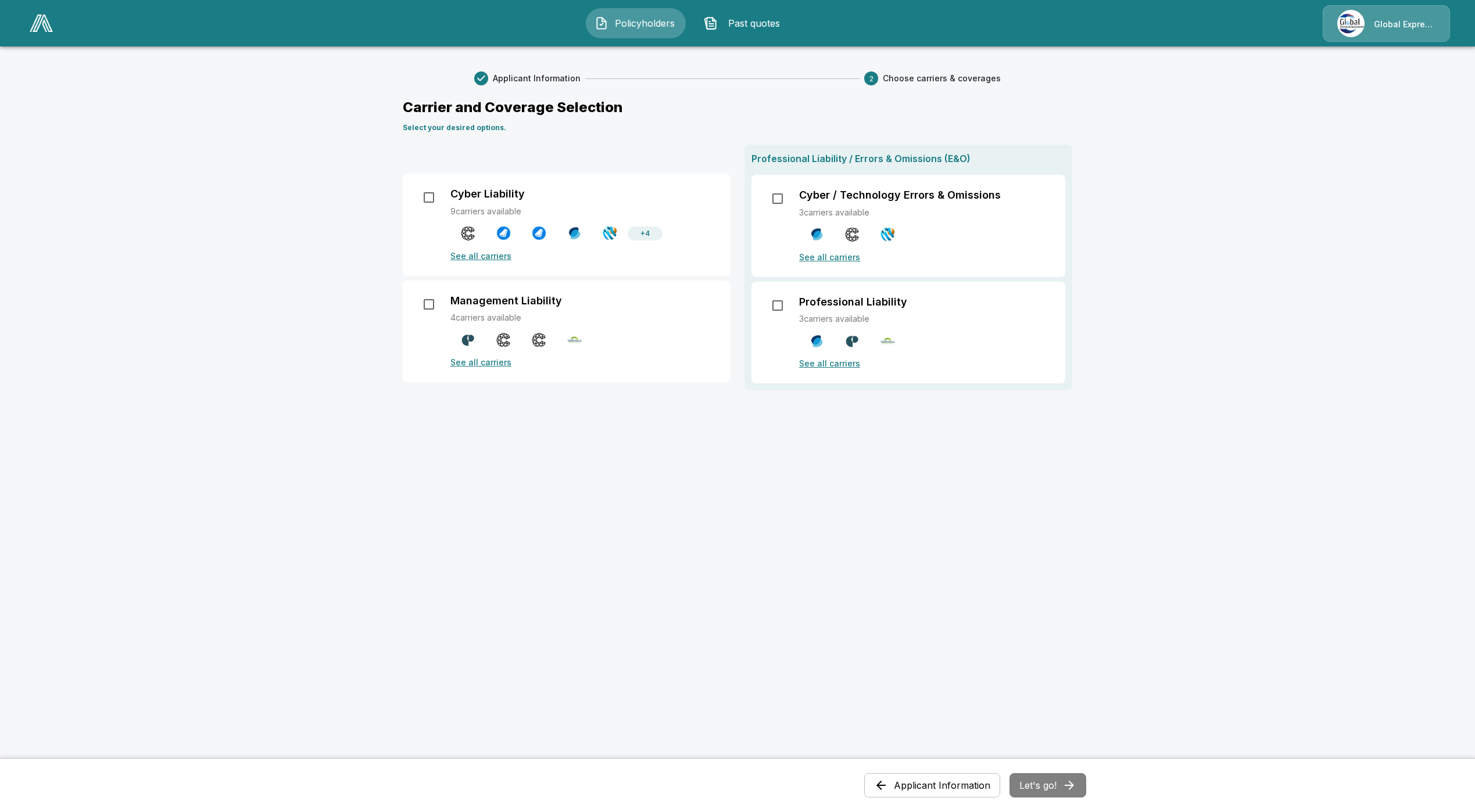
click at [837, 369] on p "See all carriers" at bounding box center [925, 364] width 252 height 12
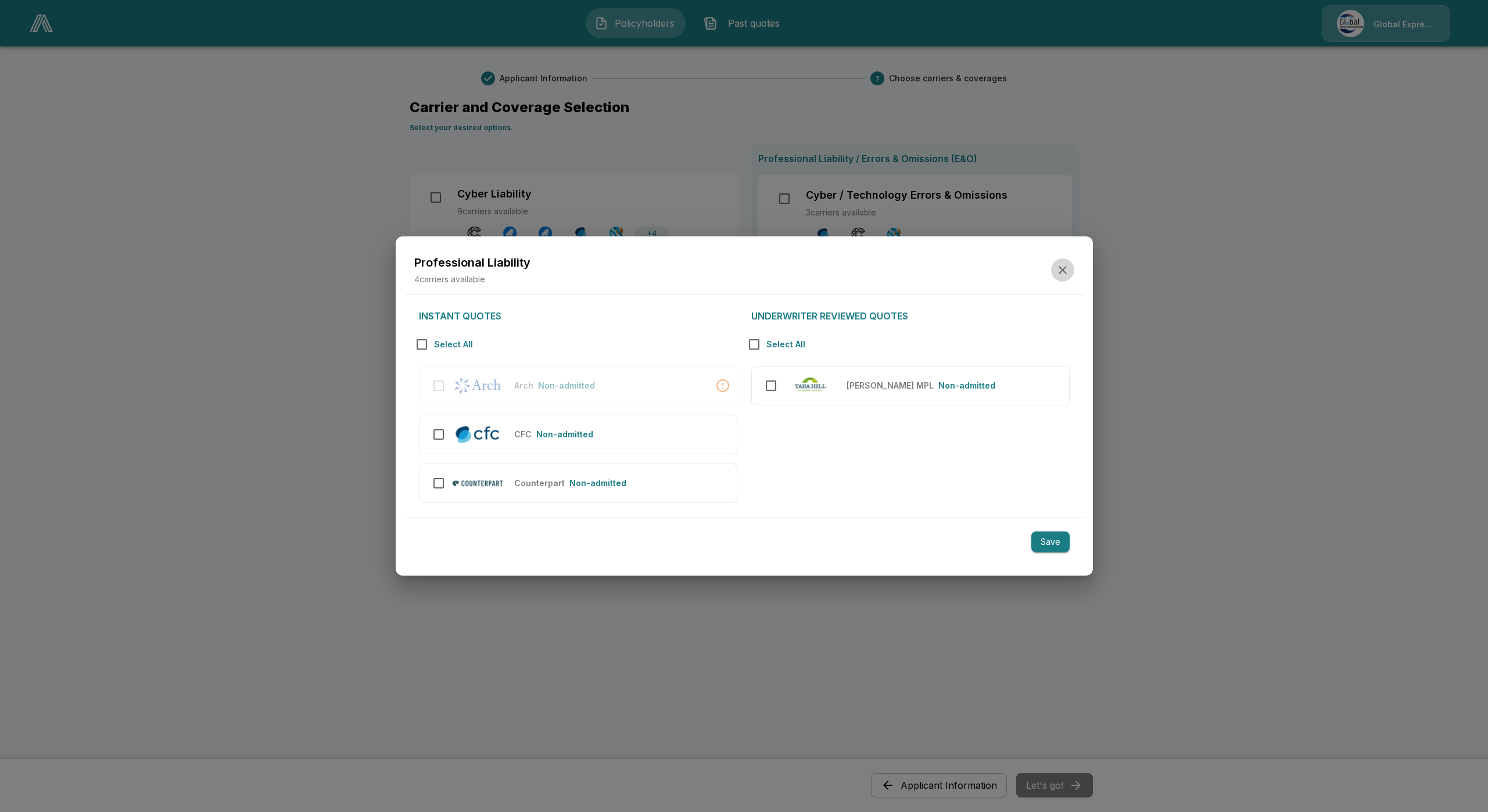
click at [1064, 266] on icon "button" at bounding box center [1063, 270] width 14 height 14
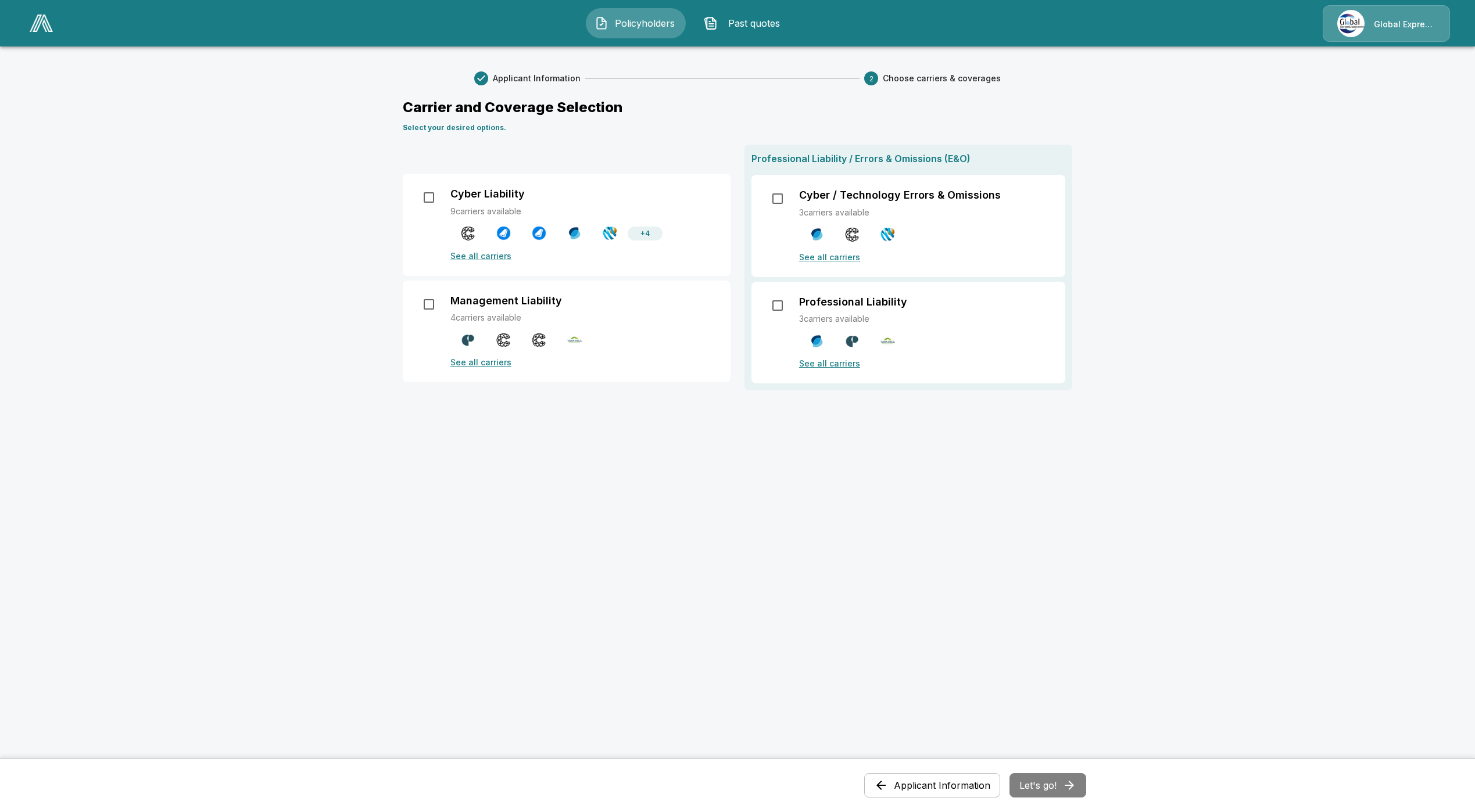
click at [500, 360] on p "See all carriers" at bounding box center [583, 362] width 266 height 12
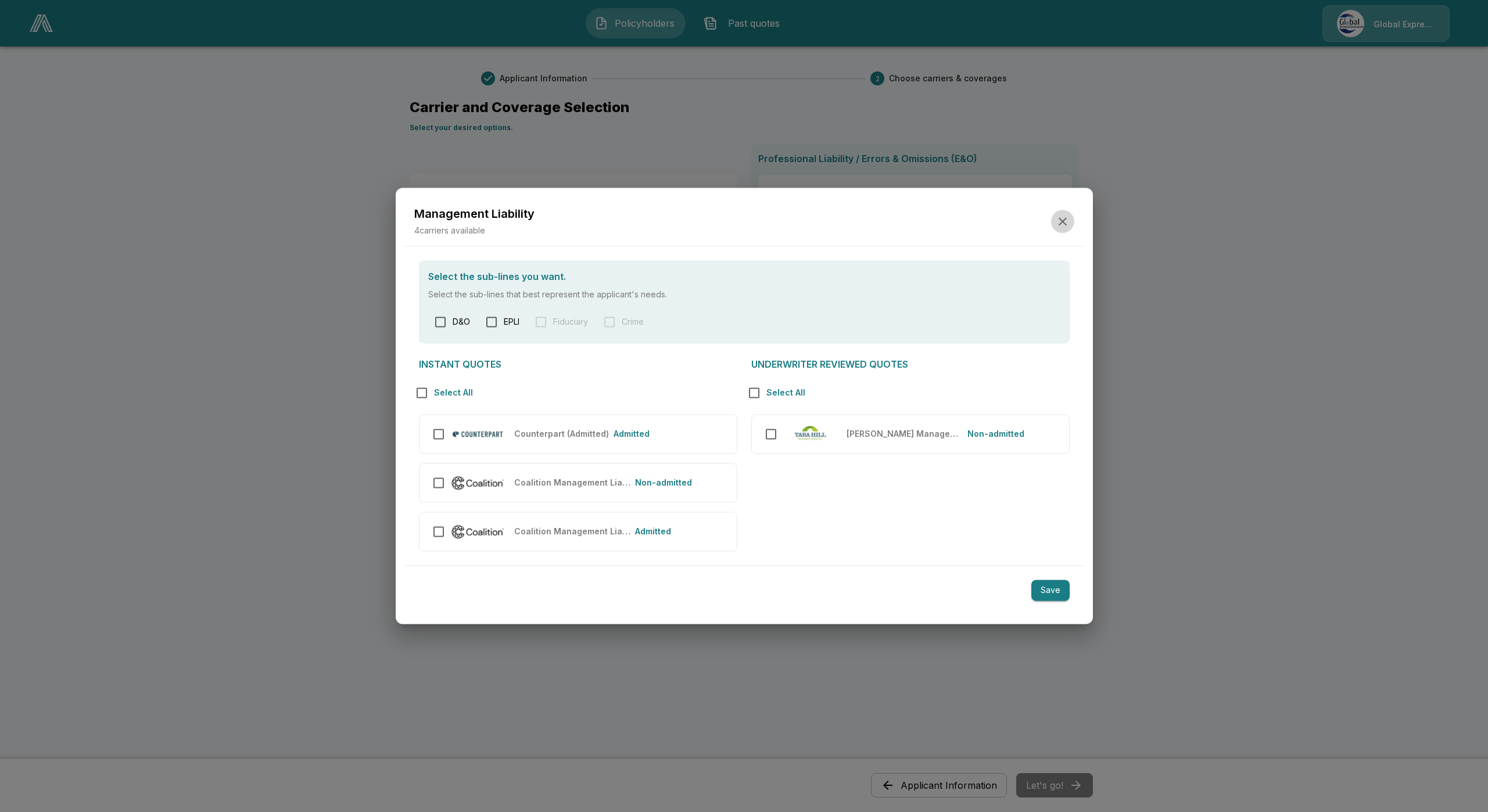
click at [1055, 224] on button "button" at bounding box center [1063, 221] width 23 height 23
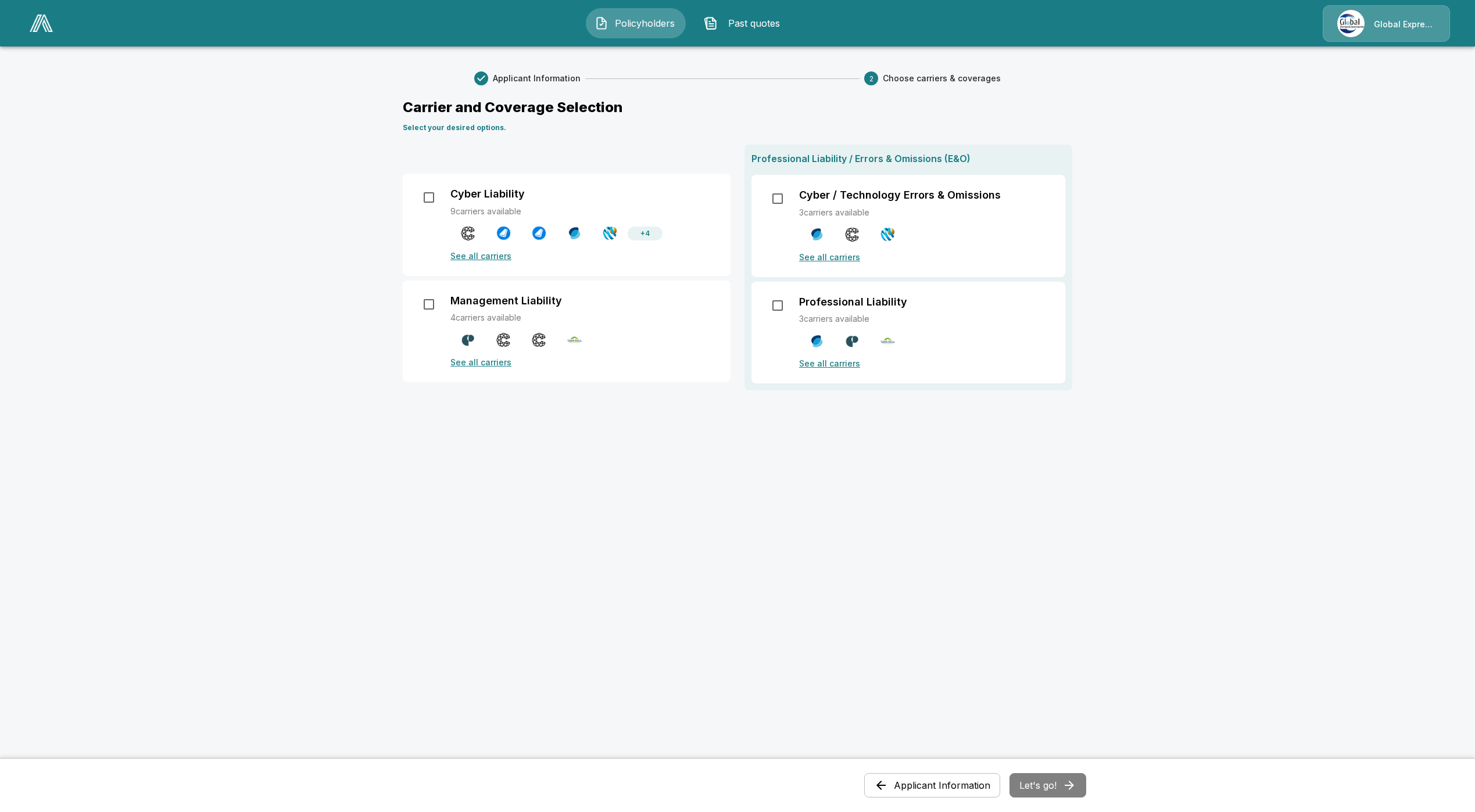
click at [508, 370] on div "Management Liability 4 carriers available See all carriers" at bounding box center [566, 331] width 328 height 102
click at [490, 362] on p "See all carriers" at bounding box center [583, 362] width 266 height 12
